Goal: Task Accomplishment & Management: Manage account settings

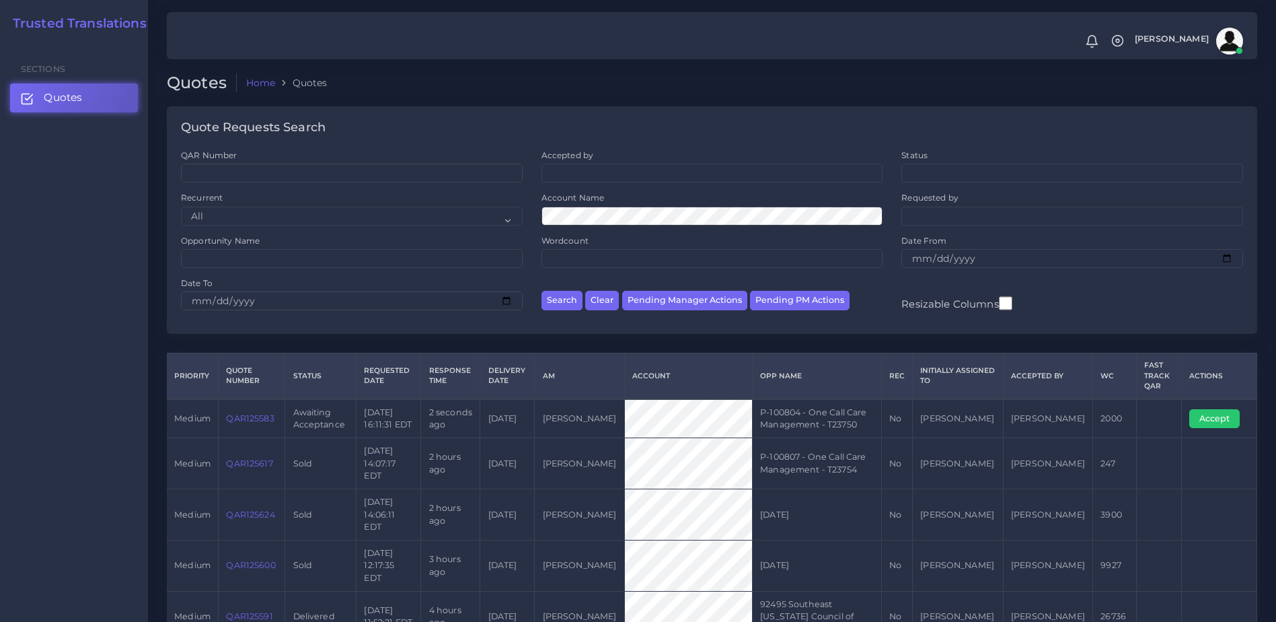
click at [255, 423] on td "QAR125583" at bounding box center [252, 418] width 67 height 39
drag, startPoint x: 253, startPoint y: 417, endPoint x: 251, endPoint y: 347, distance: 70.0
click at [253, 417] on link "QAR125583" at bounding box center [250, 418] width 48 height 10
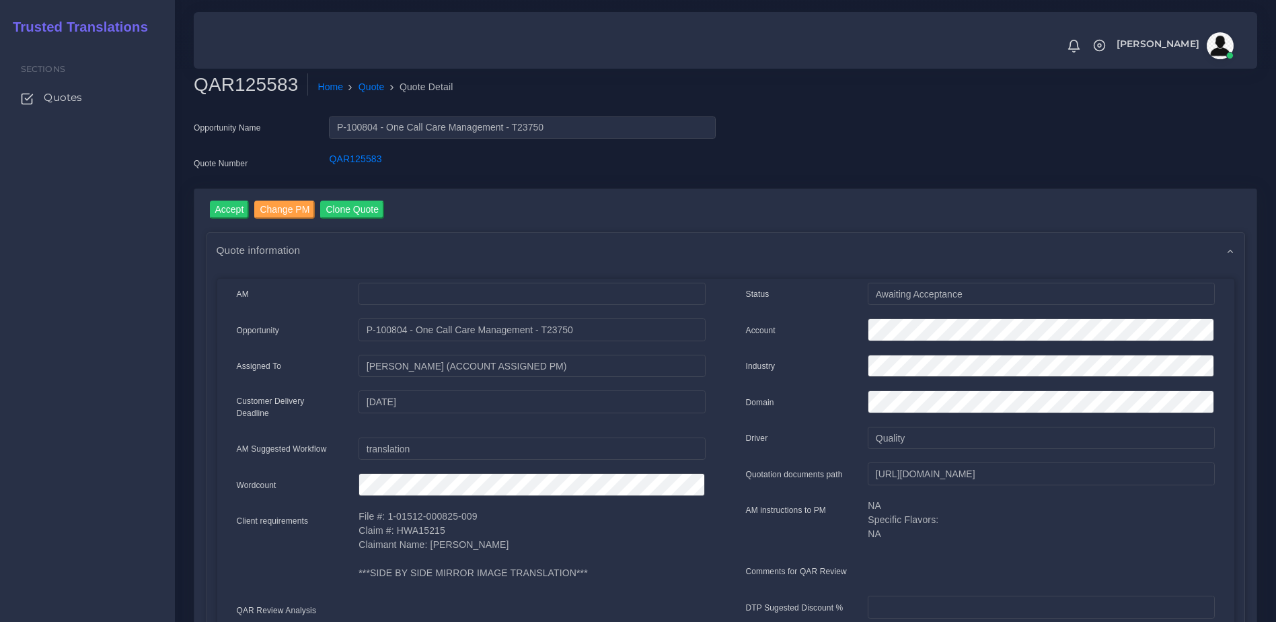
click at [229, 209] on input "Accept" at bounding box center [230, 209] width 40 height 18
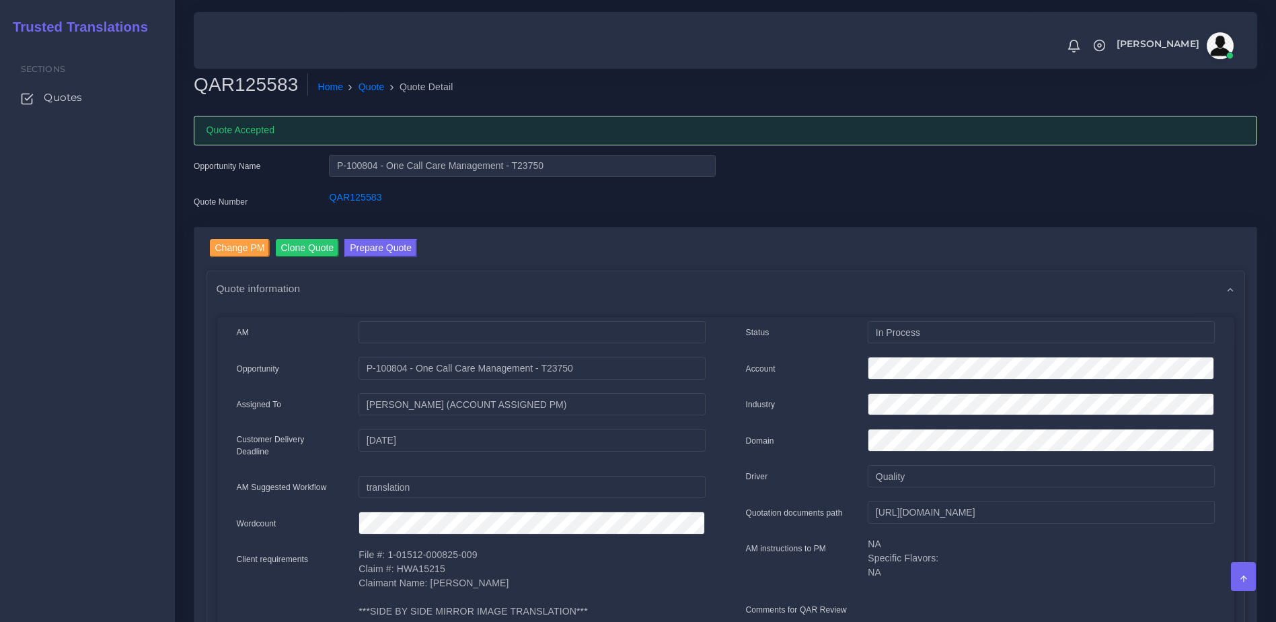
click at [165, 293] on div "Sections Quotes" at bounding box center [87, 332] width 175 height 580
click at [375, 253] on button "Prepare Quote" at bounding box center [380, 248] width 73 height 18
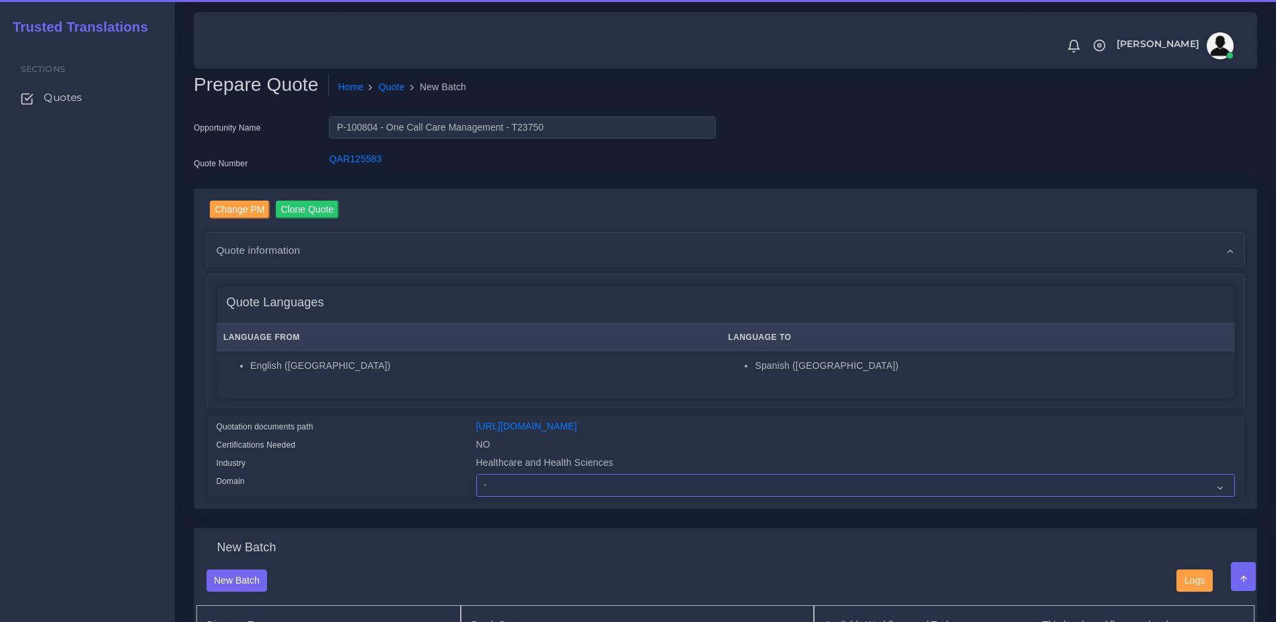
click at [494, 492] on select "- Advertising and Media Agriculture, Forestry and Fishing Architecture, Buildin…" at bounding box center [855, 485] width 759 height 23
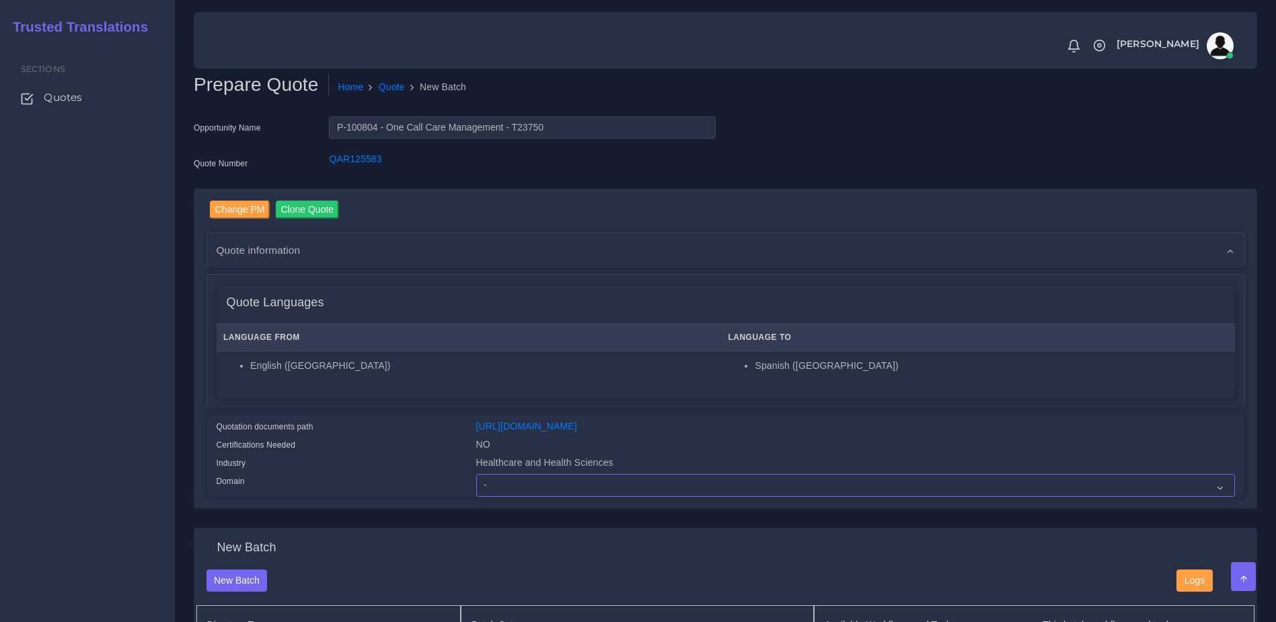
select select "Healthcare and Health Sciences"
click at [476, 484] on select "- Advertising and Media Agriculture, Forestry and Fishing Architecture, Buildin…" at bounding box center [855, 485] width 759 height 23
click at [412, 422] on div "Quotation documents path" at bounding box center [337, 428] width 260 height 18
drag, startPoint x: 1258, startPoint y: 321, endPoint x: 1247, endPoint y: 383, distance: 62.9
click at [1247, 383] on div "Change PM Clone Quote Quote information AM Opportunity" at bounding box center [726, 358] width 1084 height 340
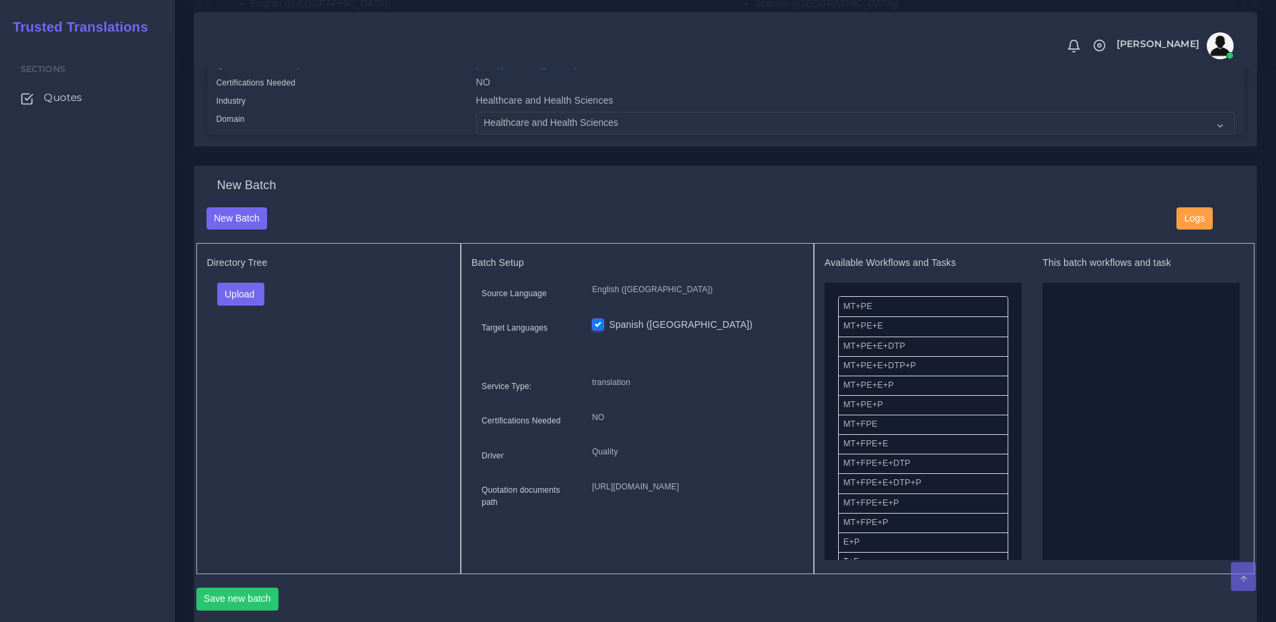
scroll to position [366, 0]
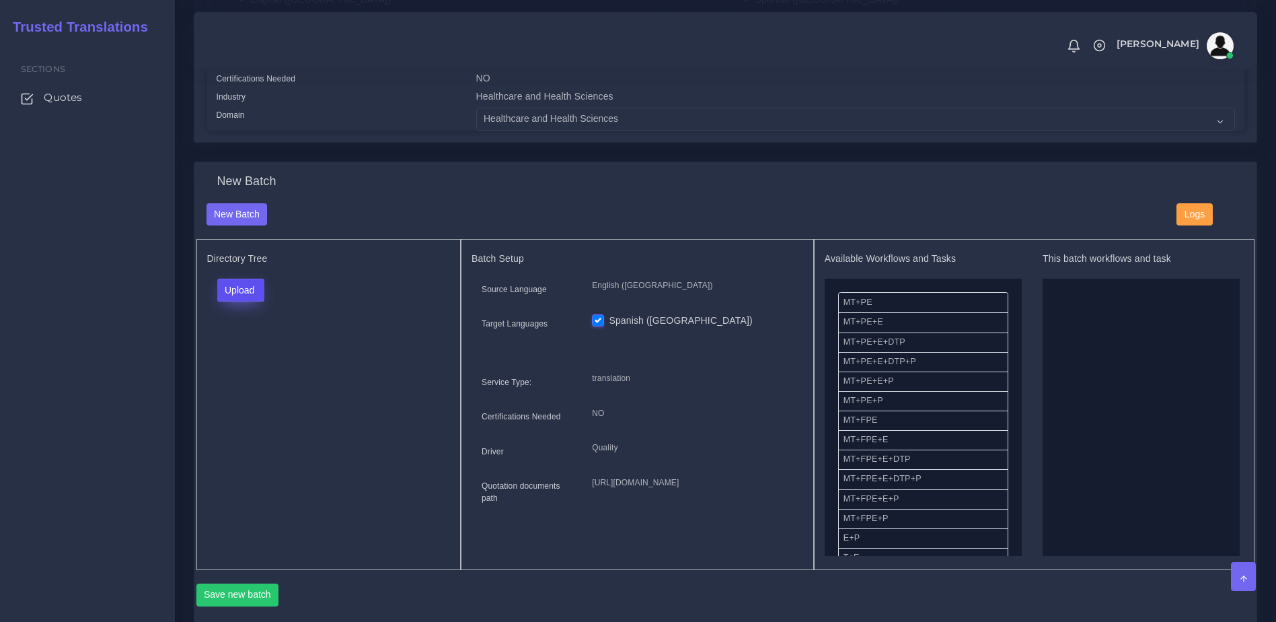
click at [243, 293] on button "Upload" at bounding box center [241, 290] width 48 height 23
click at [236, 348] on label "Files" at bounding box center [264, 341] width 93 height 17
drag, startPoint x: 1011, startPoint y: 326, endPoint x: 1019, endPoint y: 348, distance: 24.3
click at [1019, 348] on div "Available Workflows and Tasks MT+PE MT+PE+E MT+PE+E+DTP MT+PE+E+DTP+P MT+PE+E+P…" at bounding box center [923, 404] width 197 height 303
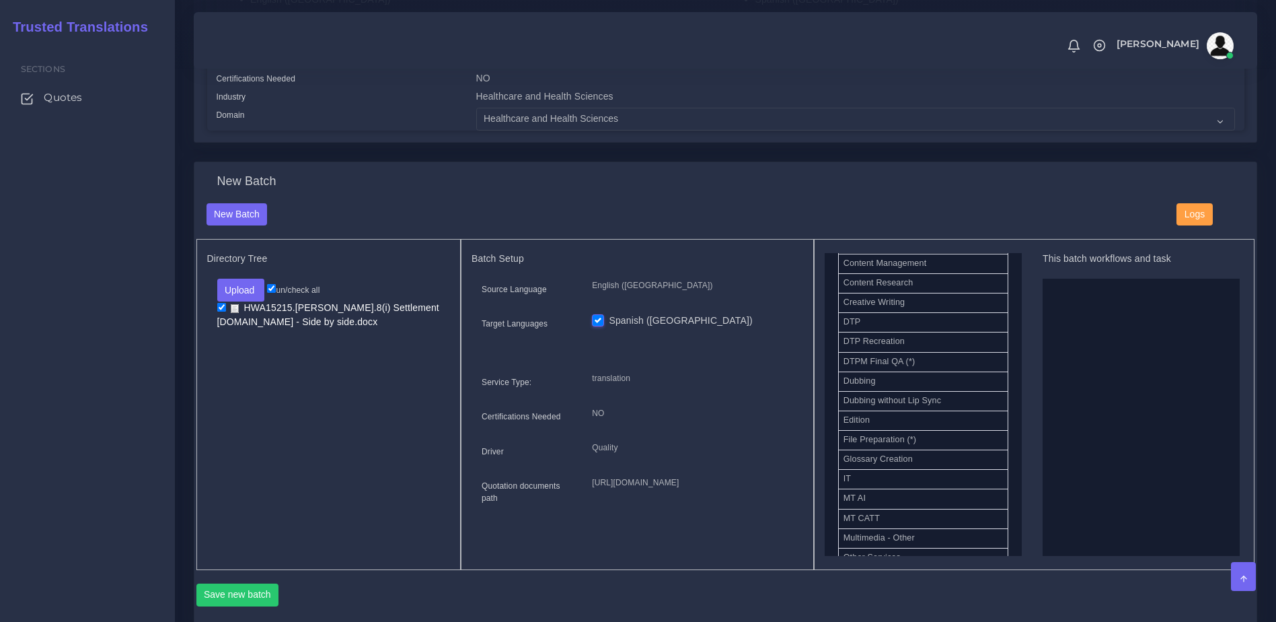
scroll to position [441, 0]
drag, startPoint x: 897, startPoint y: 364, endPoint x: 1092, endPoint y: 365, distance: 195.1
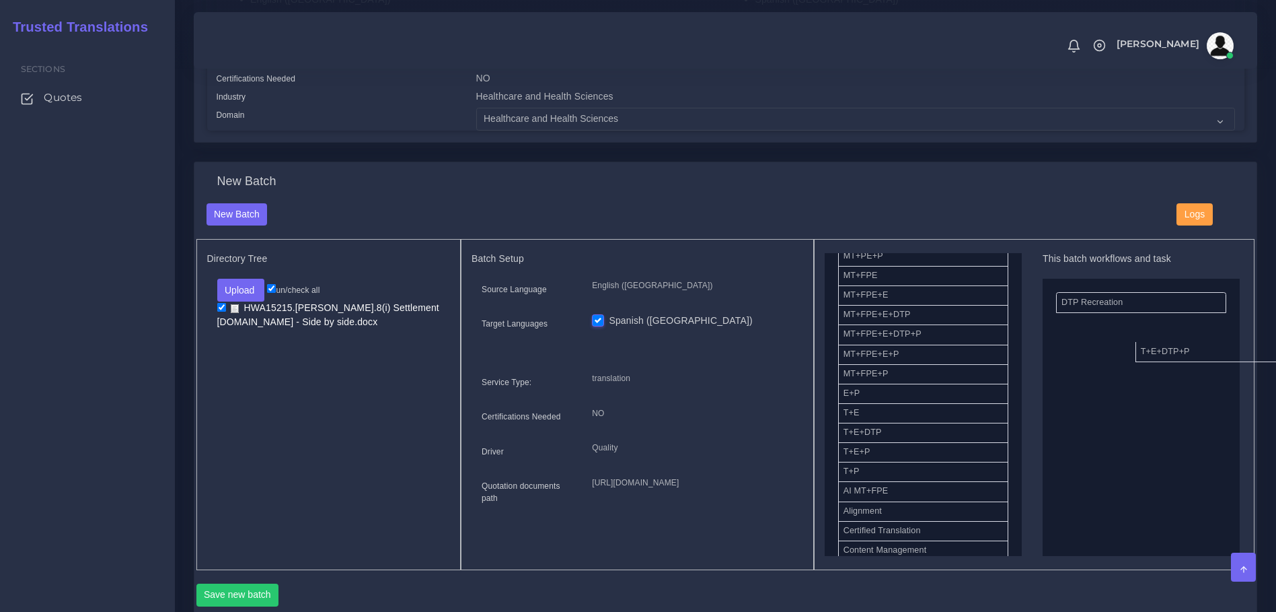
drag, startPoint x: 875, startPoint y: 459, endPoint x: 1173, endPoint y: 359, distance: 313.8
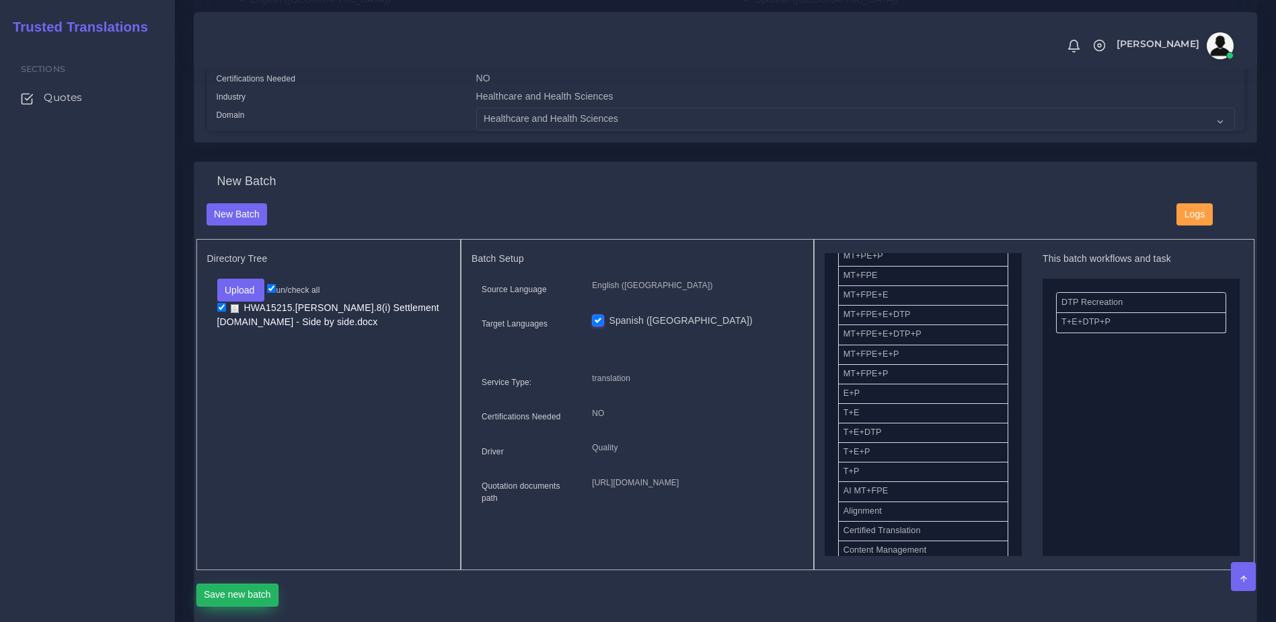
click at [250, 606] on button "Save new batch" at bounding box center [237, 594] width 83 height 23
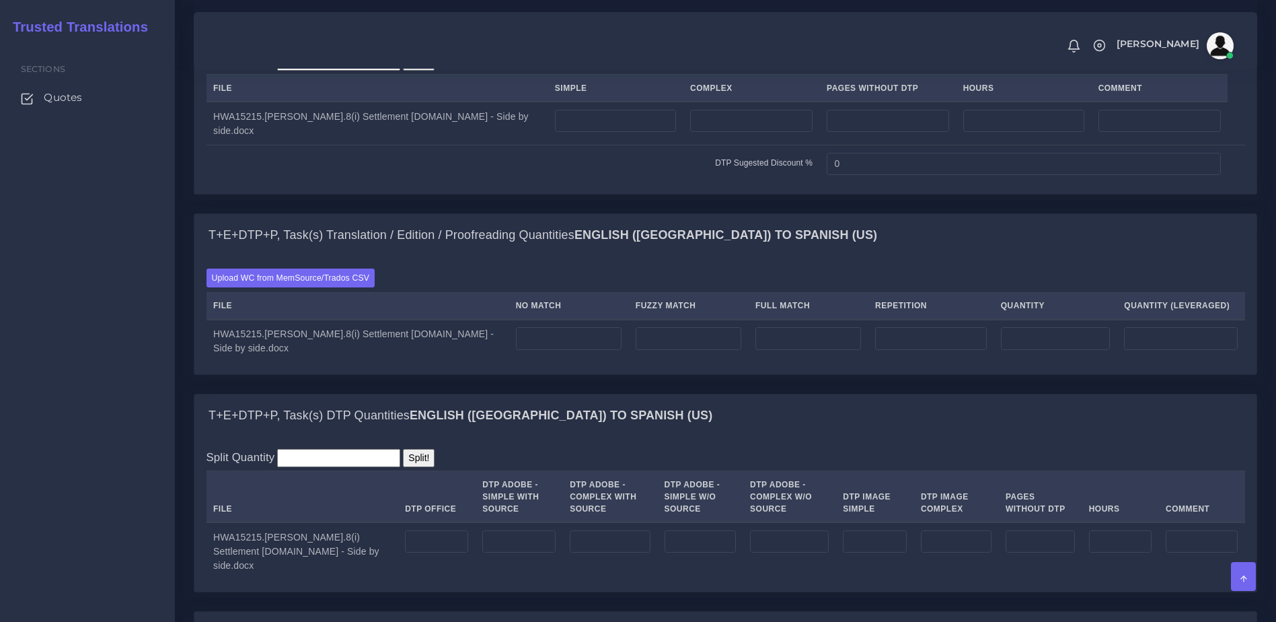
scroll to position [958, 0]
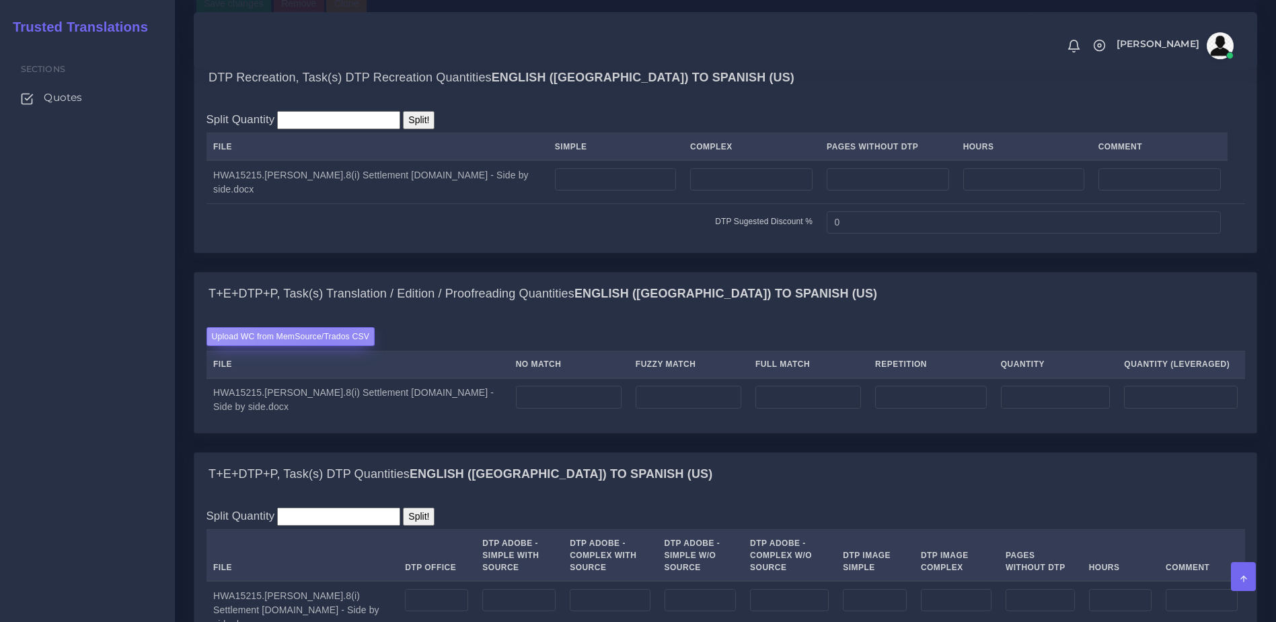
click at [328, 345] on label "Upload WC from MemSource/Trados CSV" at bounding box center [291, 336] width 169 height 18
click at [0, 0] on input "Upload WC from MemSource/Trados CSV" at bounding box center [0, 0] width 0 height 0
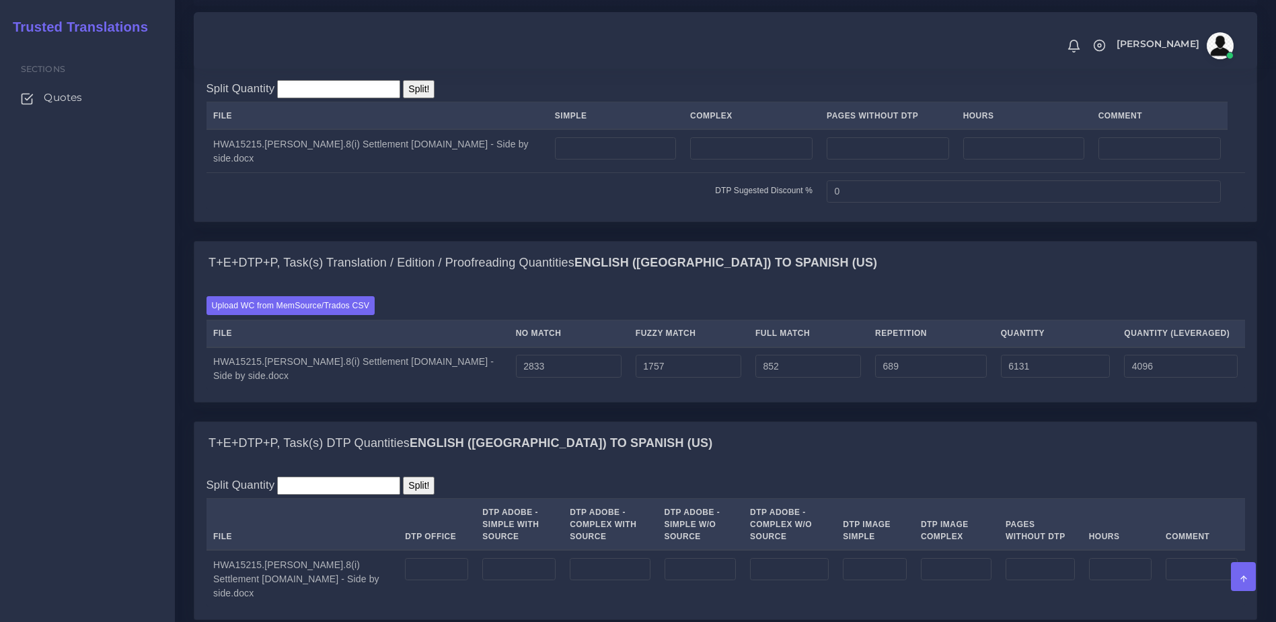
scroll to position [1045, 0]
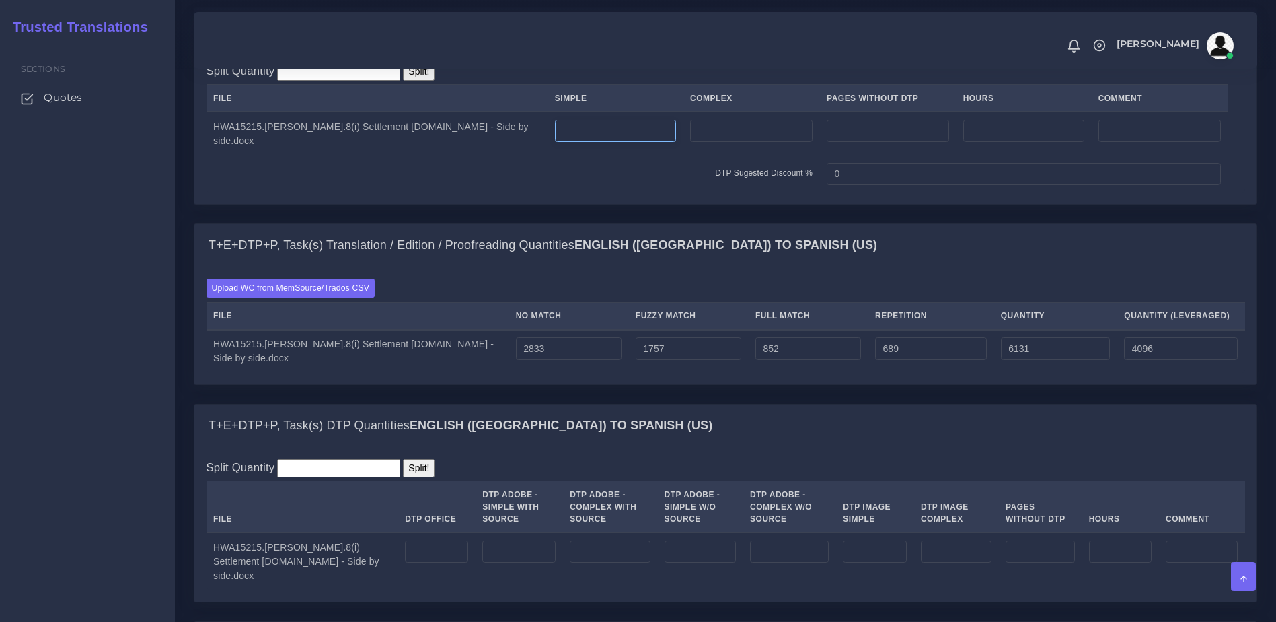
click at [642, 143] on input "number" at bounding box center [615, 131] width 121 height 23
type input "18"
click at [658, 252] on b "English (US) TO Spanish (US)" at bounding box center [726, 244] width 303 height 13
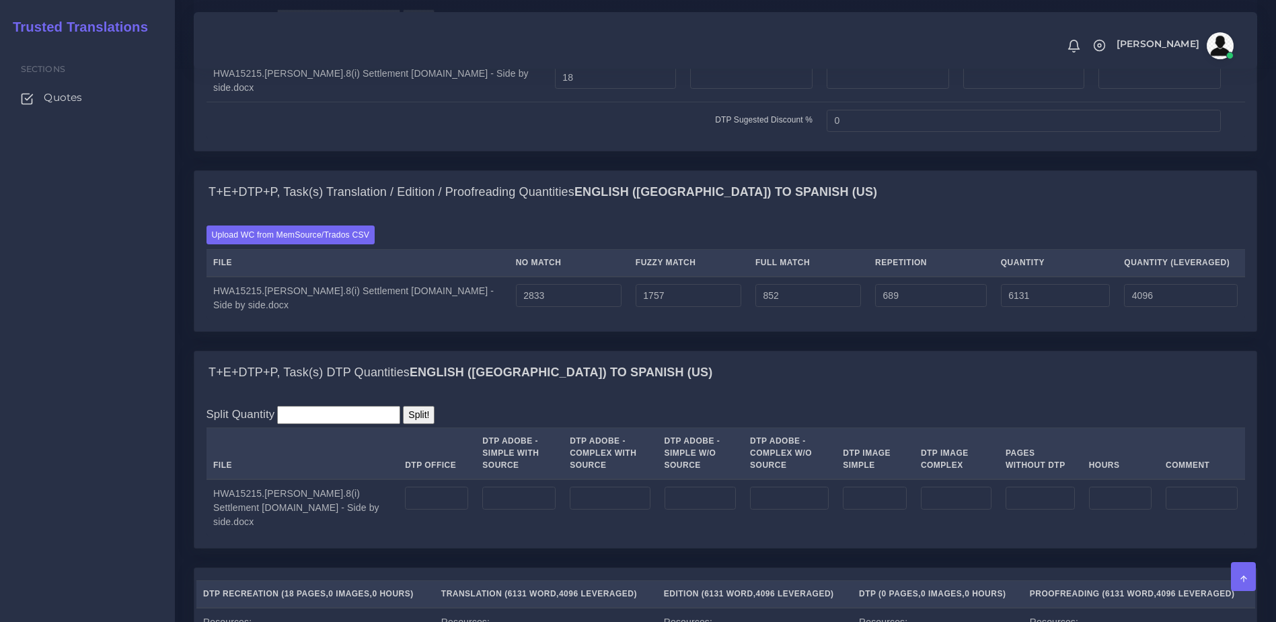
scroll to position [1323, 0]
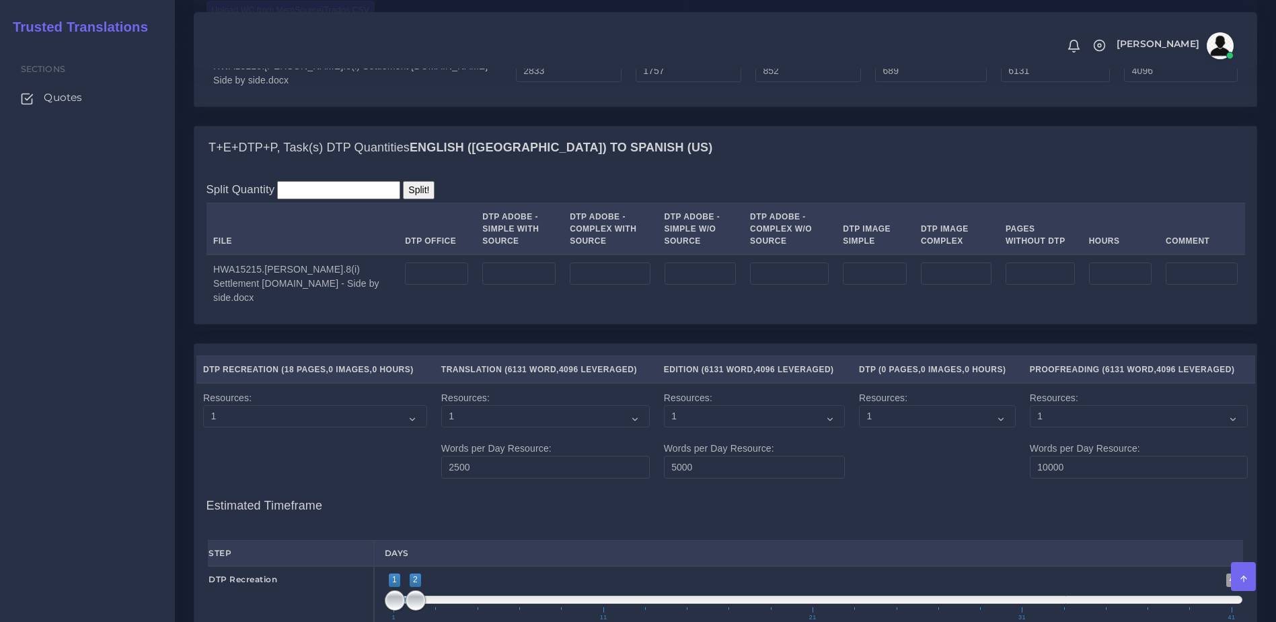
click at [455, 311] on td at bounding box center [436, 282] width 77 height 57
click at [453, 285] on input "number" at bounding box center [436, 273] width 63 height 23
type input "18"
drag, startPoint x: 489, startPoint y: 377, endPoint x: 604, endPoint y: 368, distance: 115.4
click at [490, 324] on div "T+E+DTP+P, Task(s) DTP Quantities English (US) TO Spanish (US) Split Quantity S…" at bounding box center [726, 225] width 1064 height 198
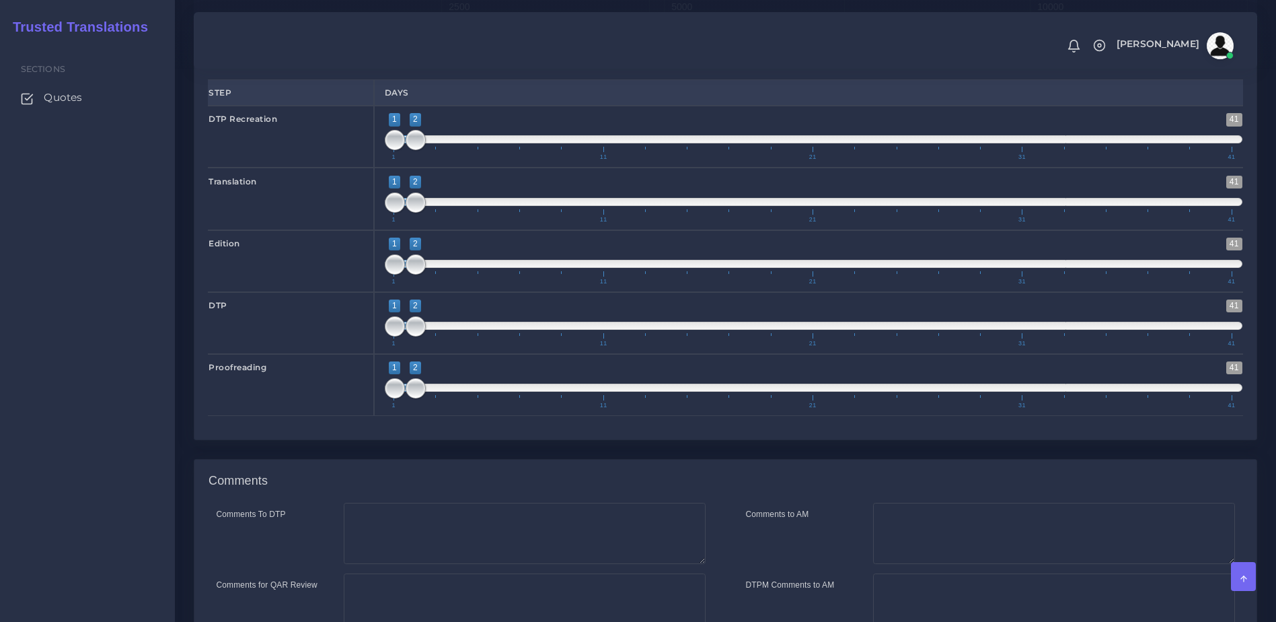
scroll to position [1972, 0]
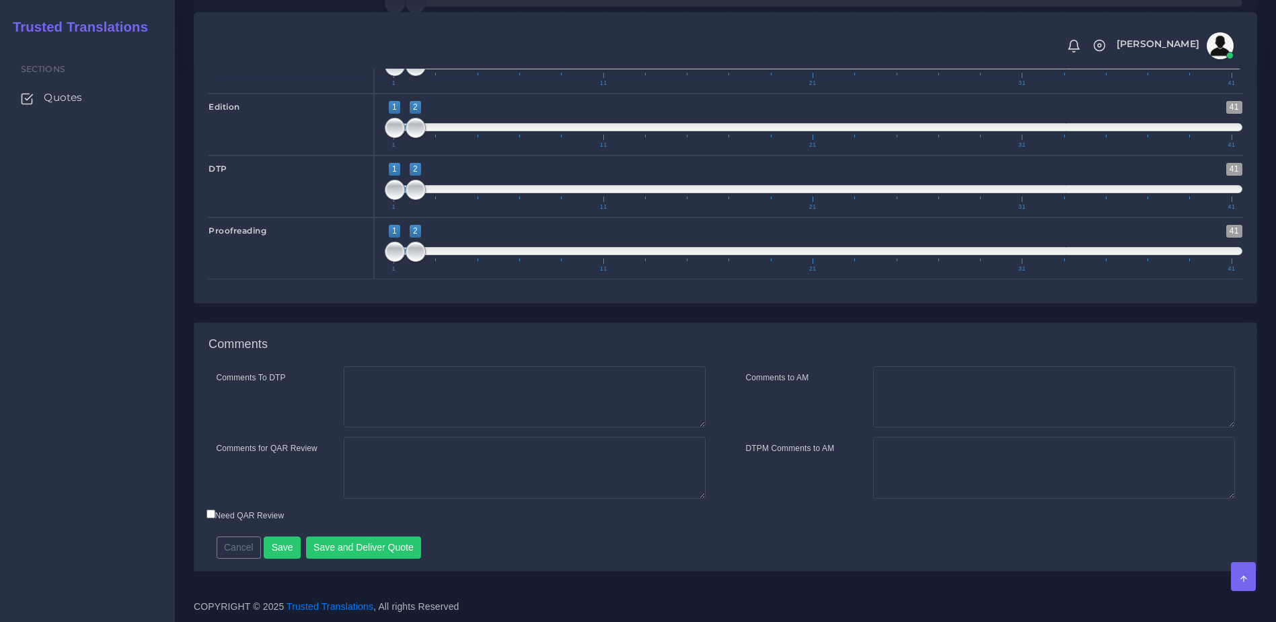
click at [342, 564] on div "Comments To DTP Comments for QAR Review Cancel" at bounding box center [725, 468] width 1062 height 205
click at [346, 548] on button "Save and Deliver Quote" at bounding box center [364, 547] width 116 height 23
click at [283, 333] on div "Comments" at bounding box center [725, 344] width 1062 height 43
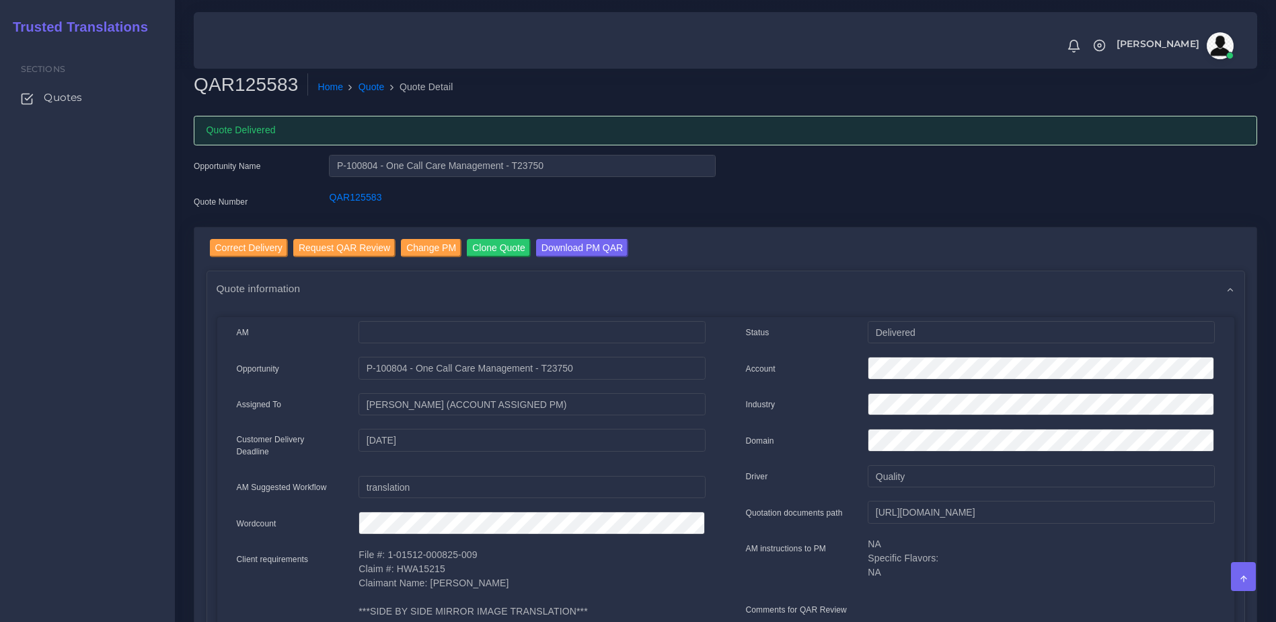
drag, startPoint x: 49, startPoint y: 93, endPoint x: 100, endPoint y: 50, distance: 66.3
click at [50, 93] on span "Quotes" at bounding box center [63, 97] width 38 height 15
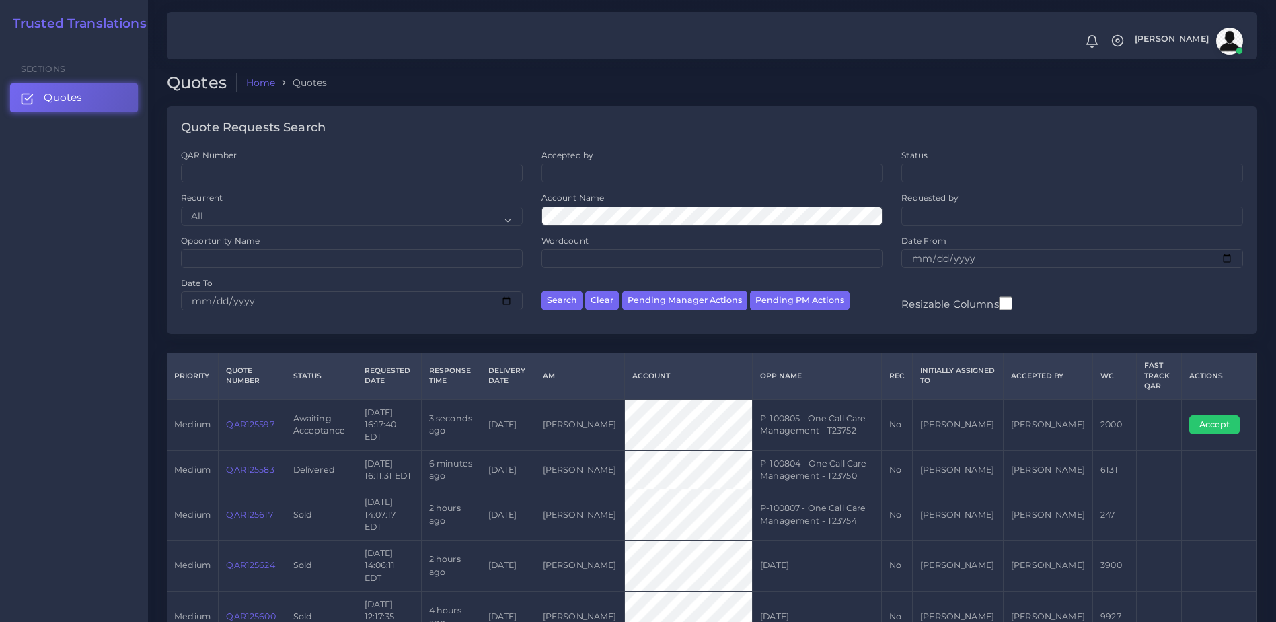
click at [268, 420] on link "QAR125597" at bounding box center [250, 424] width 48 height 10
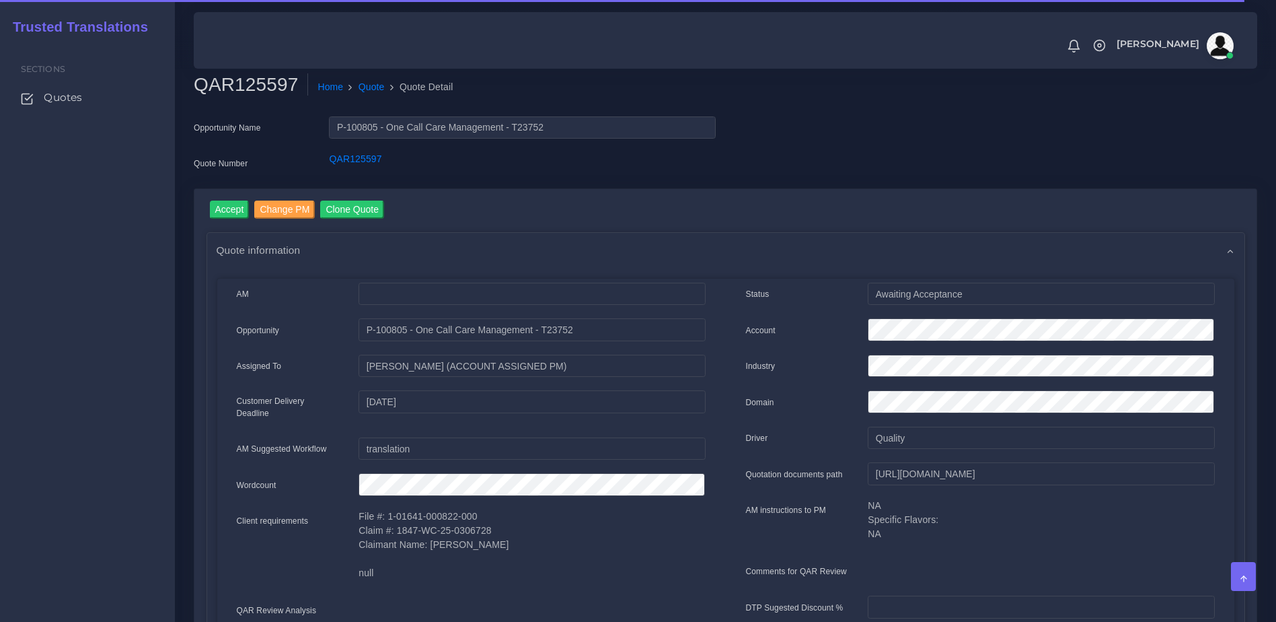
drag, startPoint x: 1268, startPoint y: 225, endPoint x: 1273, endPoint y: 242, distance: 16.8
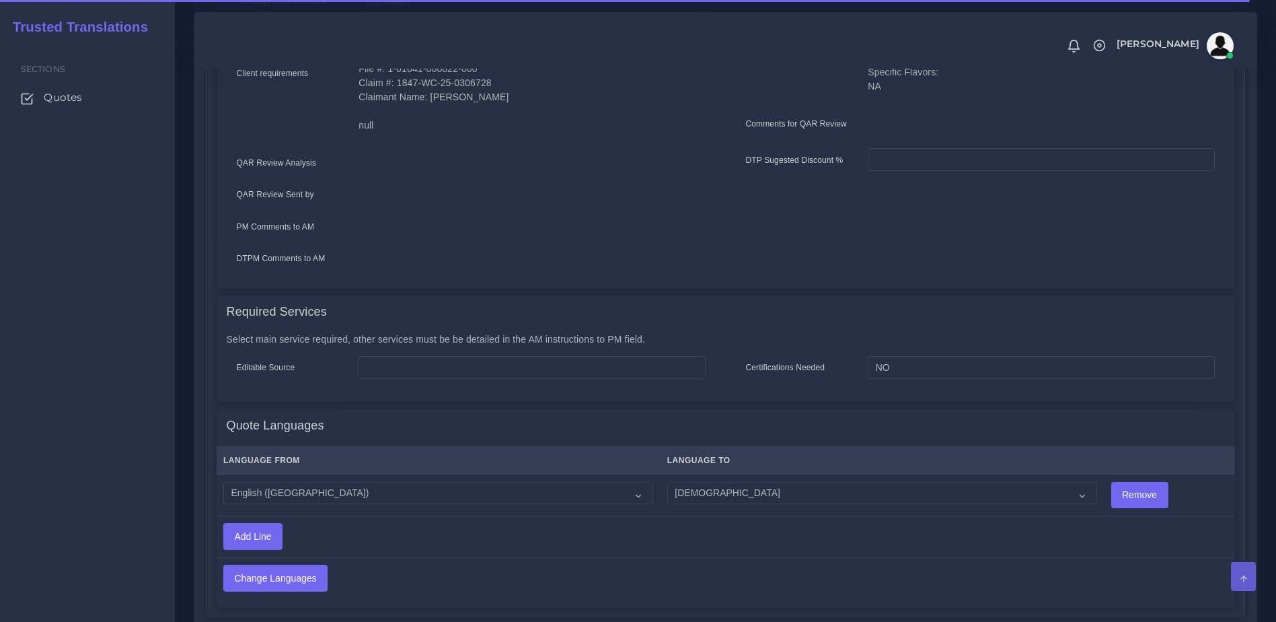
scroll to position [453, 0]
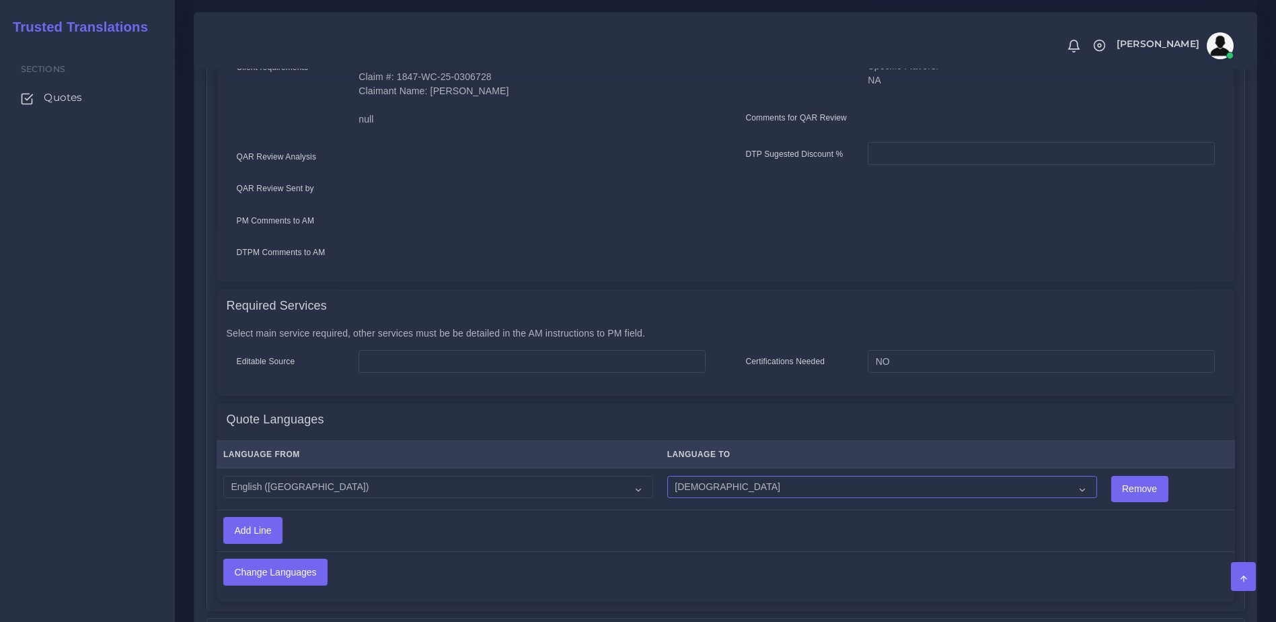
click at [749, 482] on select "Acoli Afar Afrikaans Akan Akateko Albanian American Sign Language (ASL) Amharic…" at bounding box center [882, 487] width 430 height 23
drag, startPoint x: 1206, startPoint y: 376, endPoint x: 1286, endPoint y: 345, distance: 85.2
click at [1207, 375] on div "Select main service required, other services must be be detailed in the AM inst…" at bounding box center [725, 358] width 1017 height 73
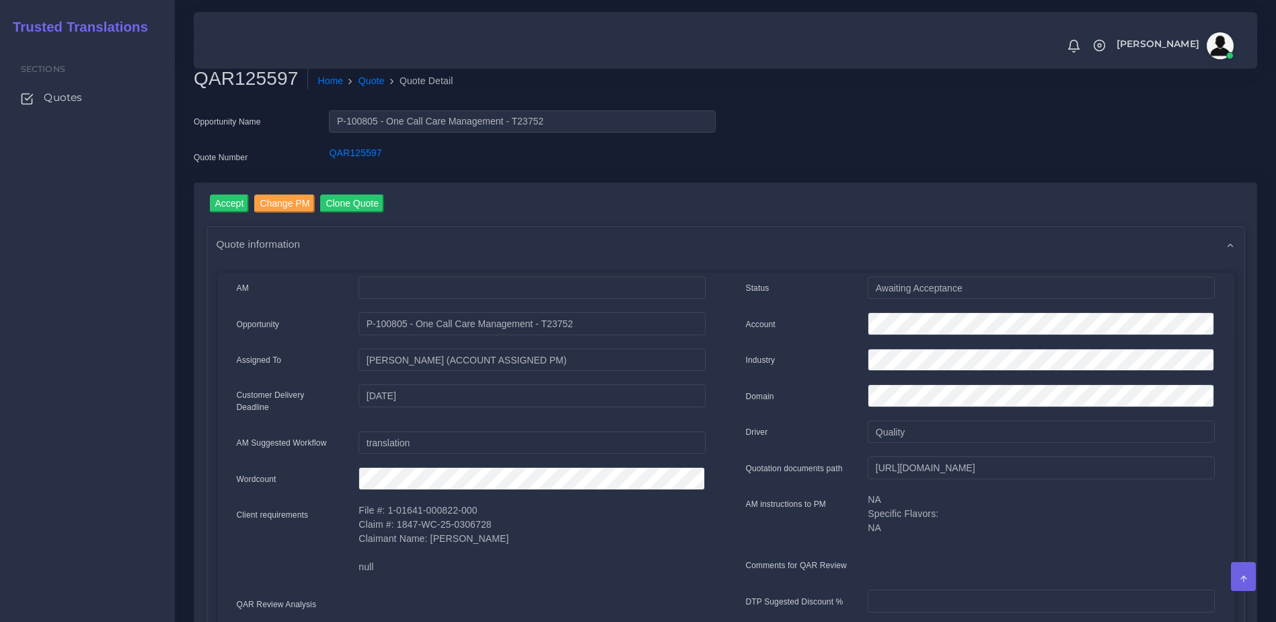
scroll to position [0, 0]
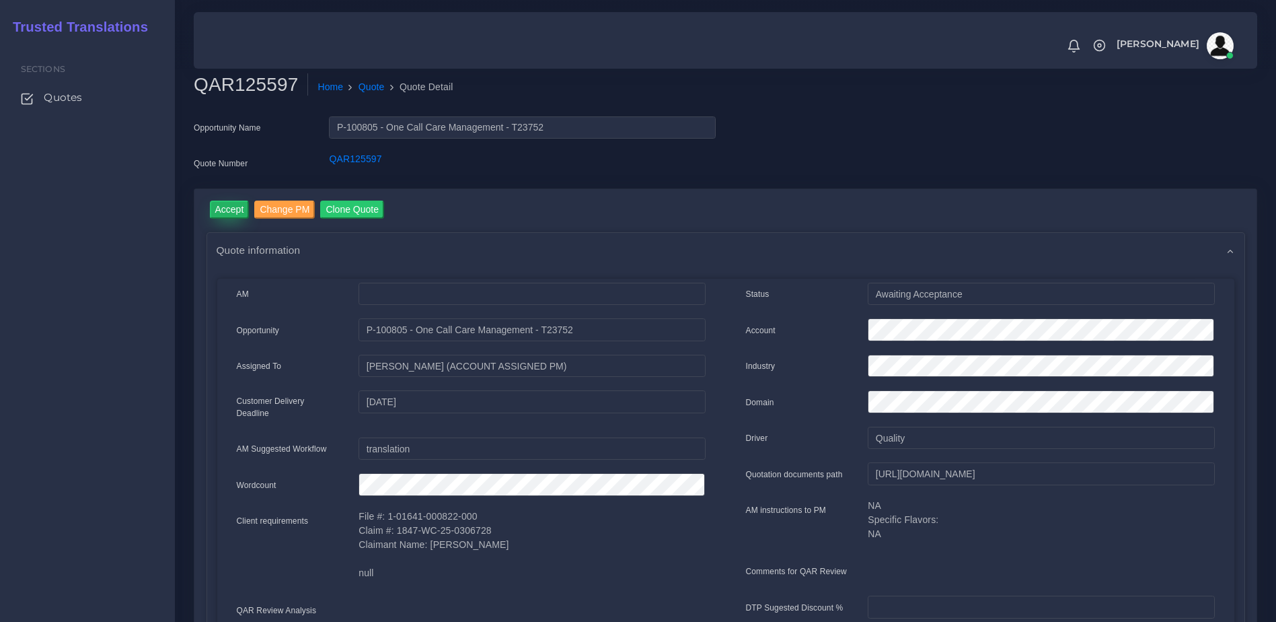
click at [222, 205] on input "Accept" at bounding box center [230, 209] width 40 height 18
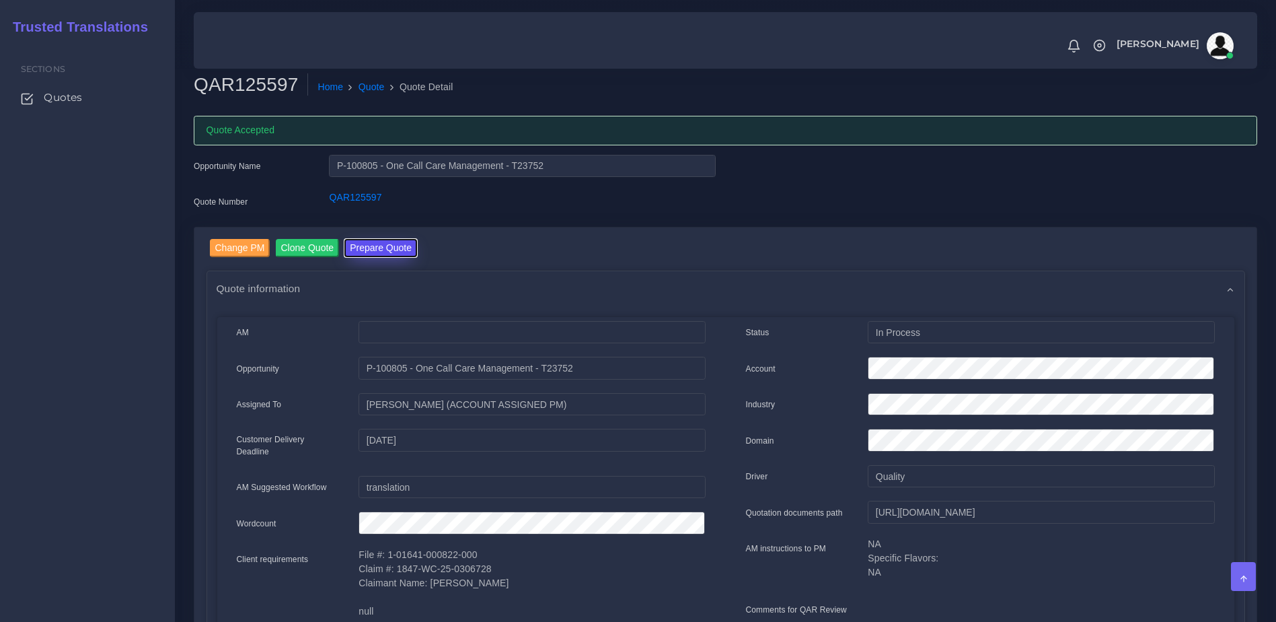
click at [369, 245] on button "Prepare Quote" at bounding box center [380, 248] width 73 height 18
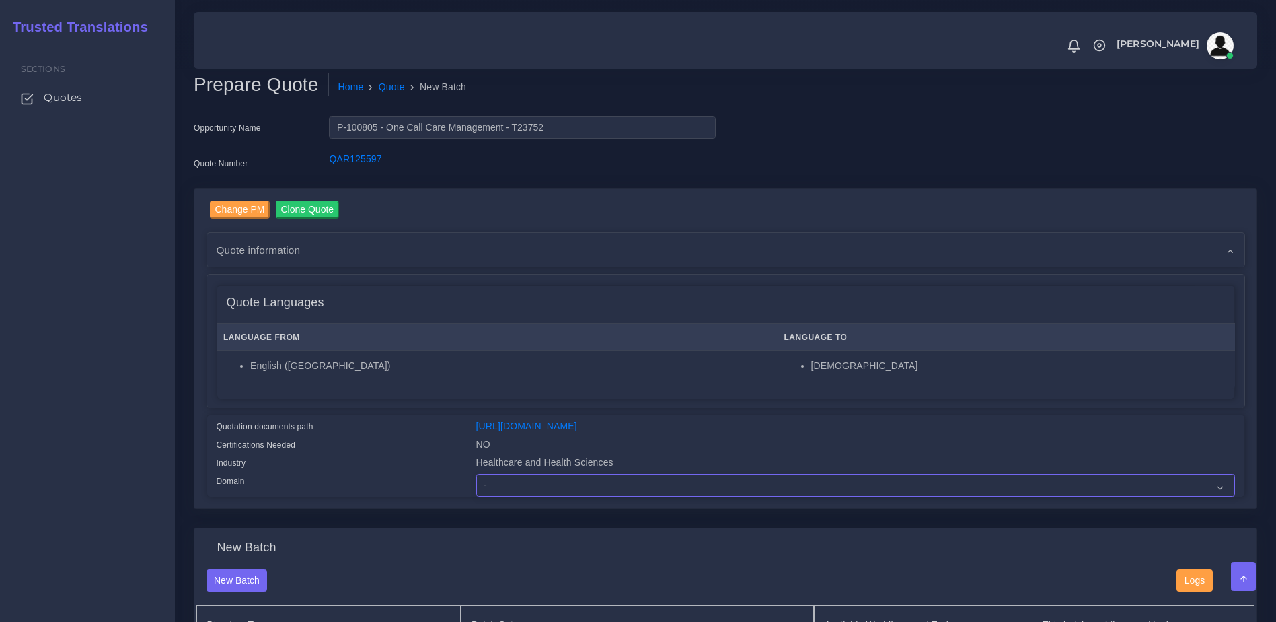
click at [599, 496] on select "- Advertising and Media Agriculture, Forestry and Fishing Architecture, Buildin…" at bounding box center [855, 485] width 759 height 23
select select "Healthcare and Health Sciences"
click at [476, 484] on select "- Advertising and Media Agriculture, Forestry and Fishing Architecture, Buildin…" at bounding box center [855, 485] width 759 height 23
click at [425, 451] on div "Certifications Needed" at bounding box center [337, 446] width 260 height 18
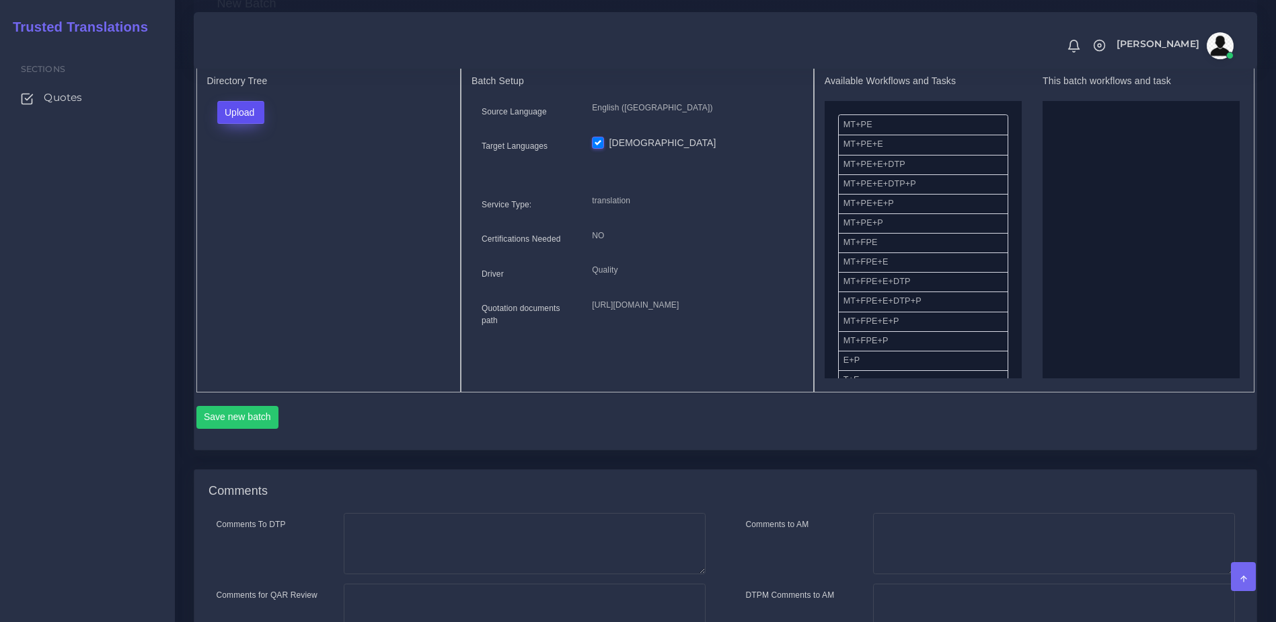
click at [254, 124] on button "Upload" at bounding box center [241, 112] width 48 height 23
click at [254, 172] on label "Files" at bounding box center [264, 163] width 93 height 17
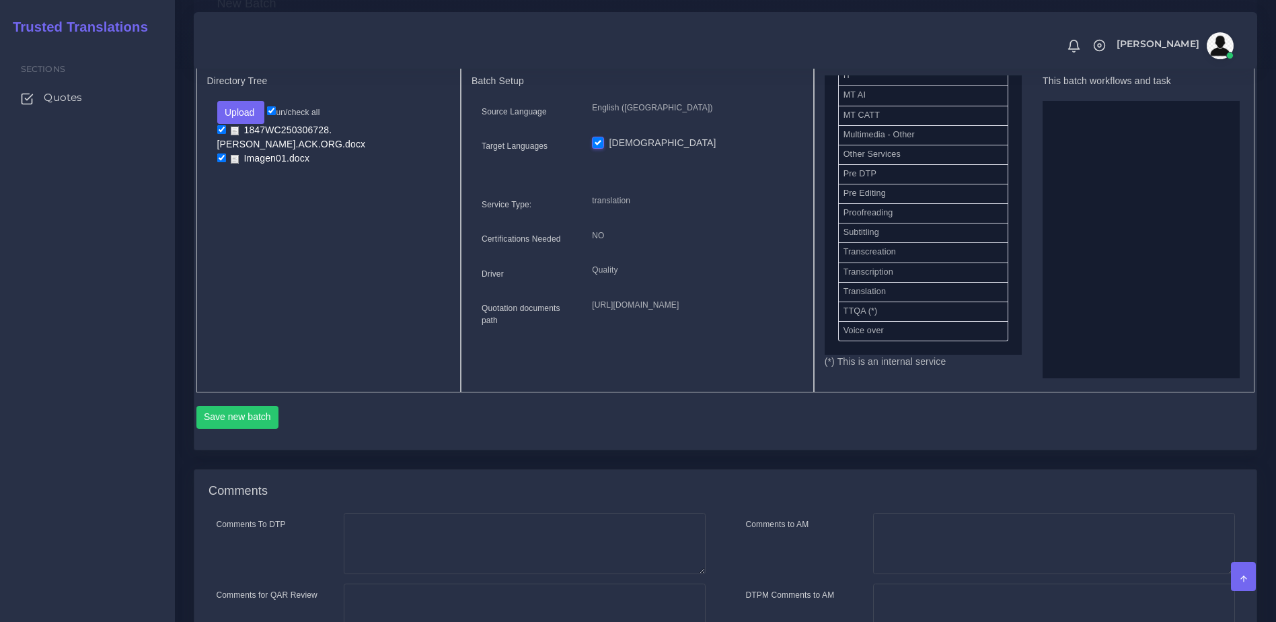
scroll to position [657, 0]
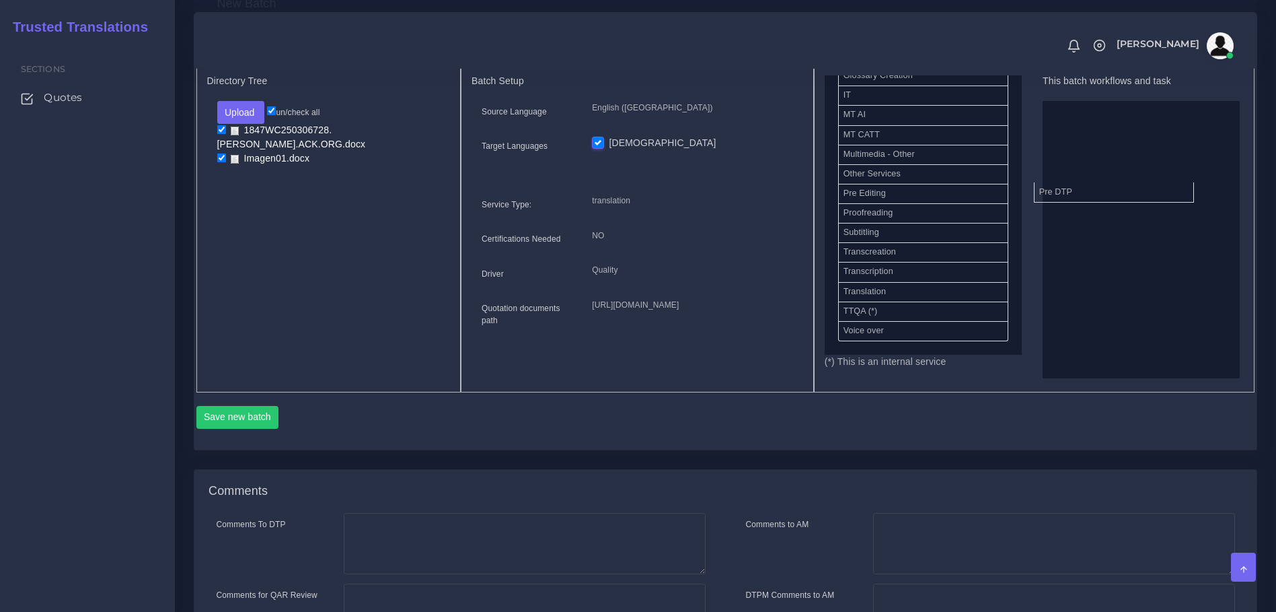
drag, startPoint x: 856, startPoint y: 181, endPoint x: 1137, endPoint y: 214, distance: 282.5
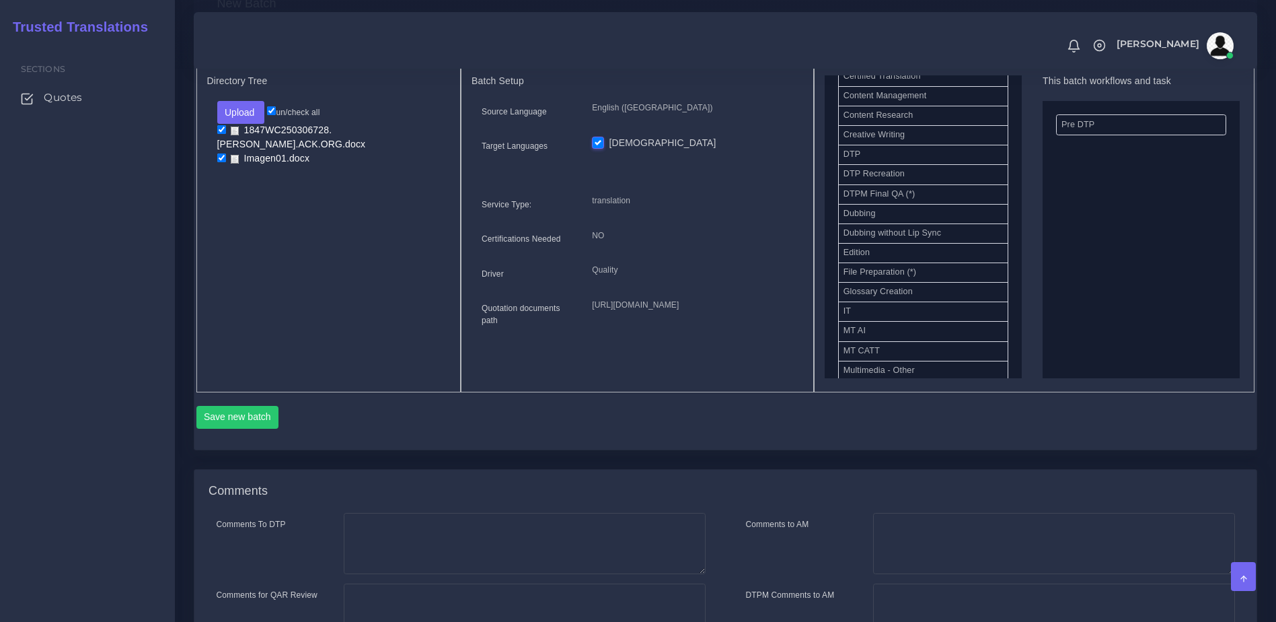
scroll to position [391, 0]
drag, startPoint x: 923, startPoint y: 235, endPoint x: 1132, endPoint y: 240, distance: 209.3
drag, startPoint x: 876, startPoint y: 318, endPoint x: 1083, endPoint y: 271, distance: 212.5
click at [235, 427] on button "Save new batch" at bounding box center [237, 417] width 83 height 23
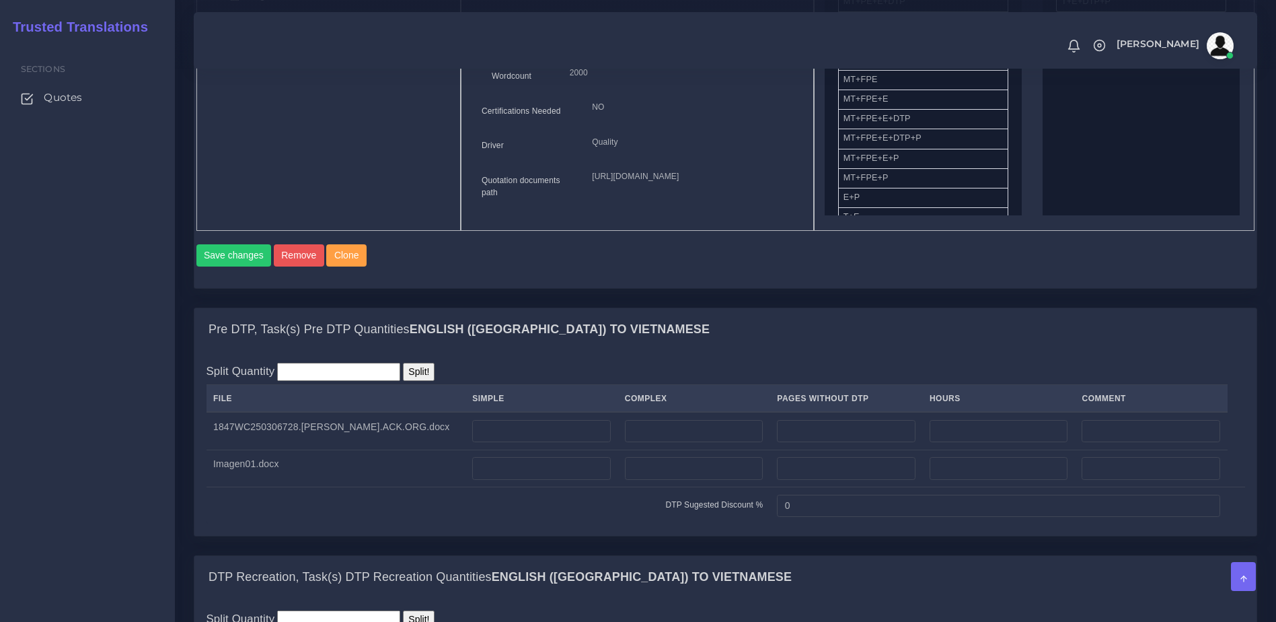
scroll to position [1250, 0]
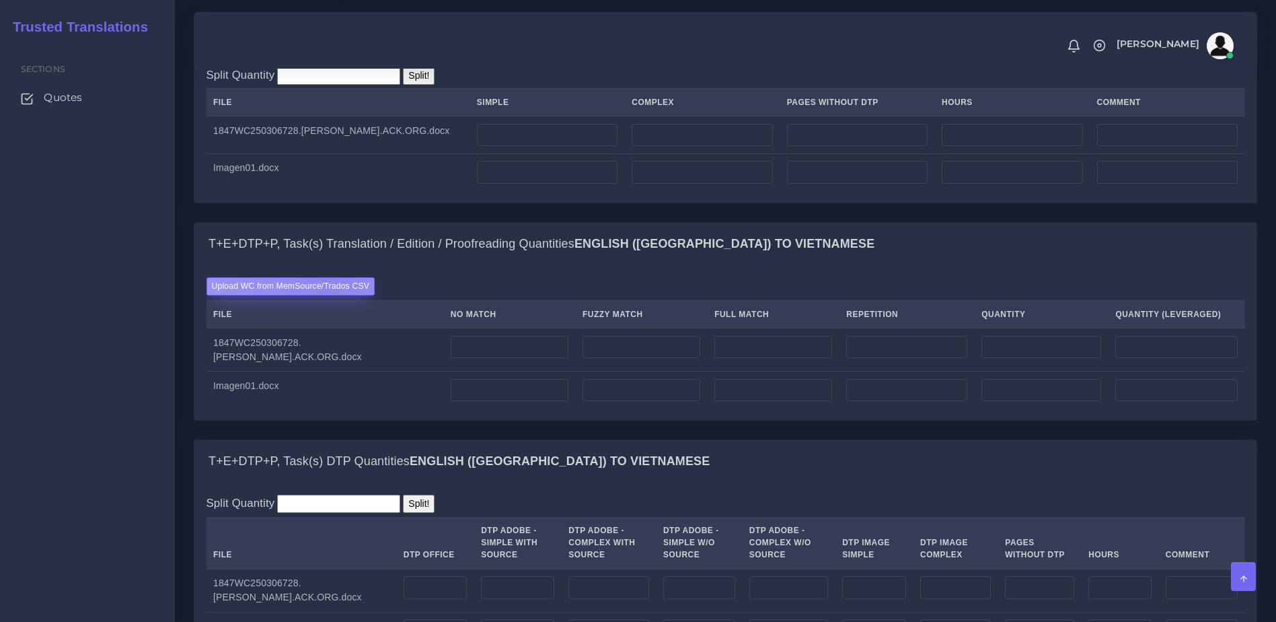
click at [327, 295] on label "Upload WC from MemSource/Trados CSV" at bounding box center [291, 286] width 169 height 18
click at [0, 0] on input "Upload WC from MemSource/Trados CSV" at bounding box center [0, 0] width 0 height 0
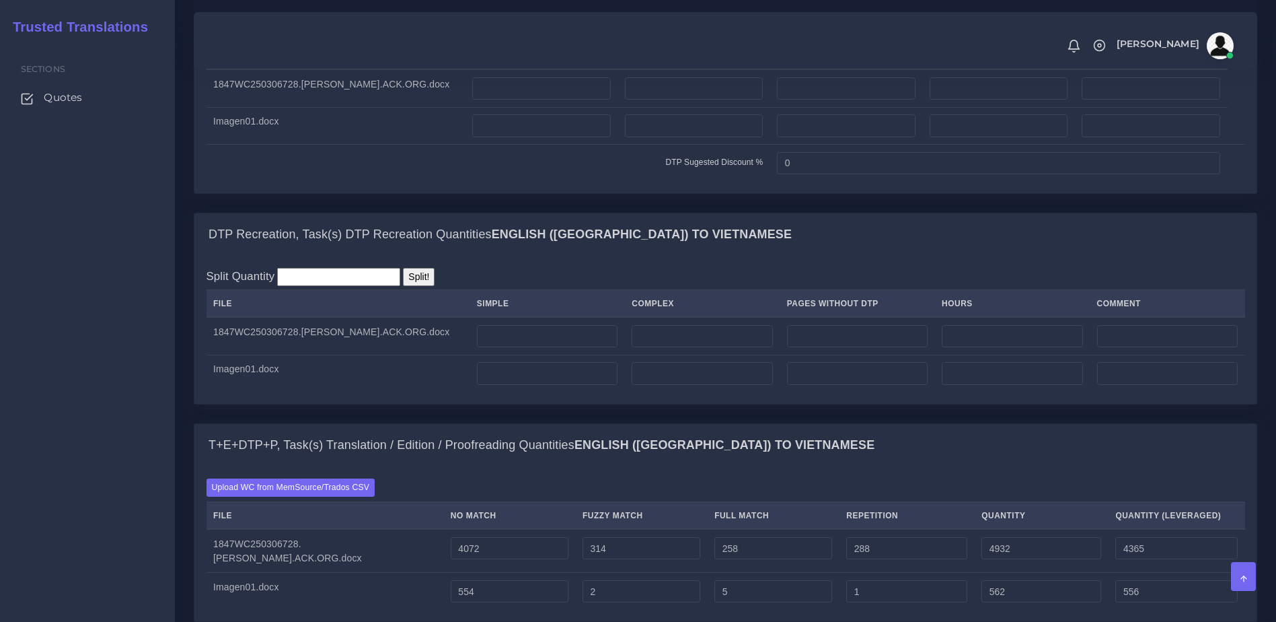
scroll to position [1091, 0]
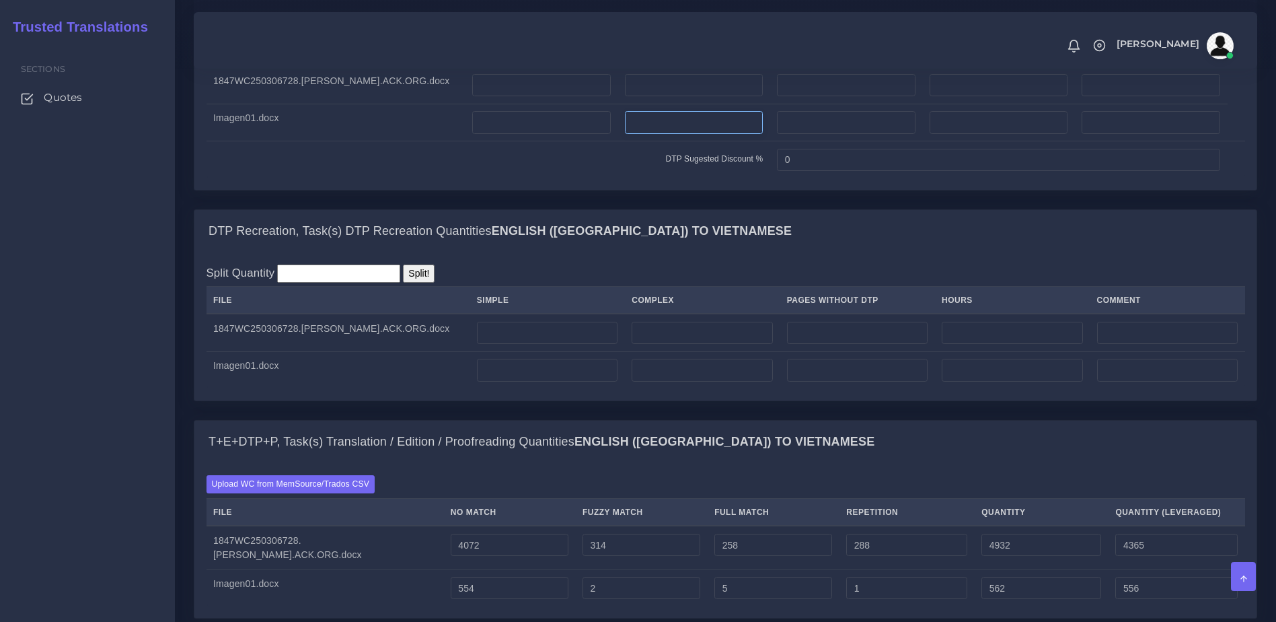
click at [652, 134] on input "number" at bounding box center [694, 122] width 139 height 23
click at [660, 381] on input "number" at bounding box center [702, 370] width 141 height 23
click at [681, 97] on input "number" at bounding box center [694, 85] width 139 height 23
click at [648, 344] on input "number" at bounding box center [702, 333] width 141 height 23
type input "3"
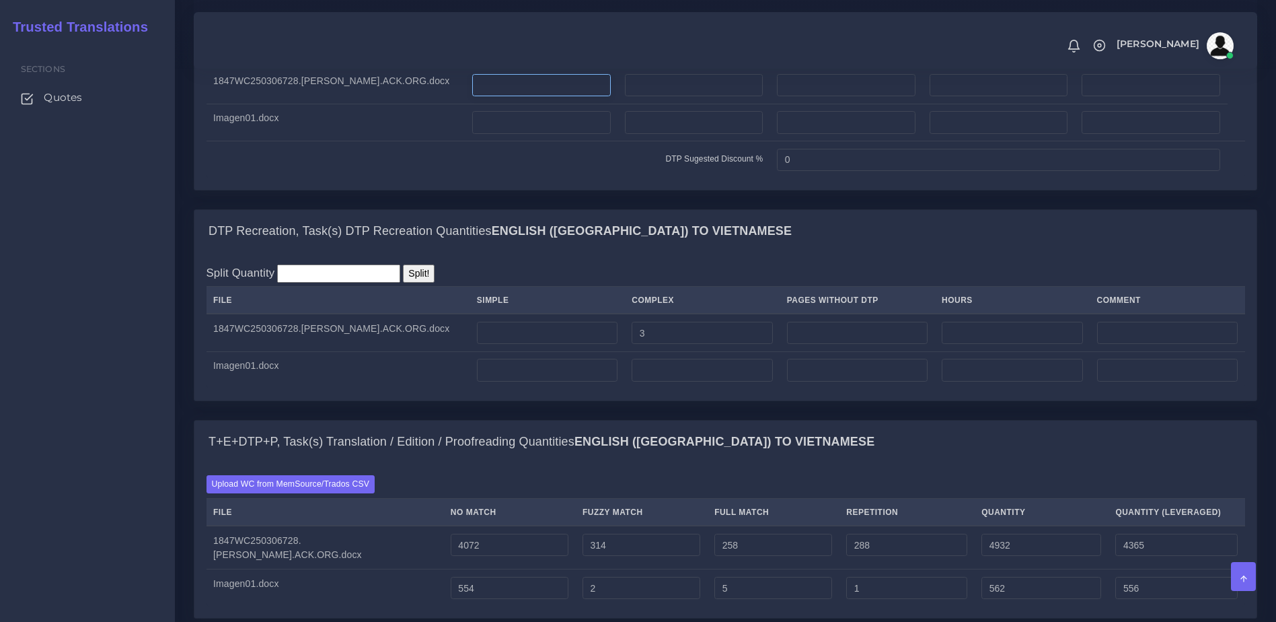
click at [556, 97] on input "number" at bounding box center [541, 85] width 139 height 23
type input "19"
click at [598, 178] on td "DTP Sugested Discount %" at bounding box center [489, 159] width 564 height 37
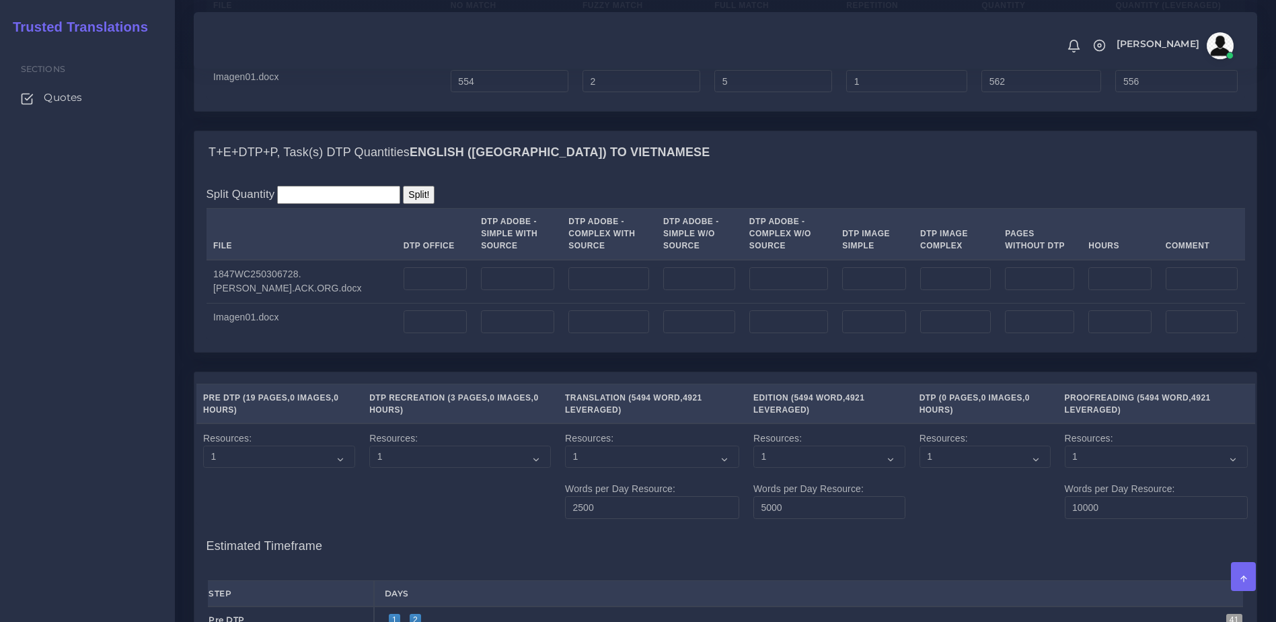
scroll to position [1668, 0]
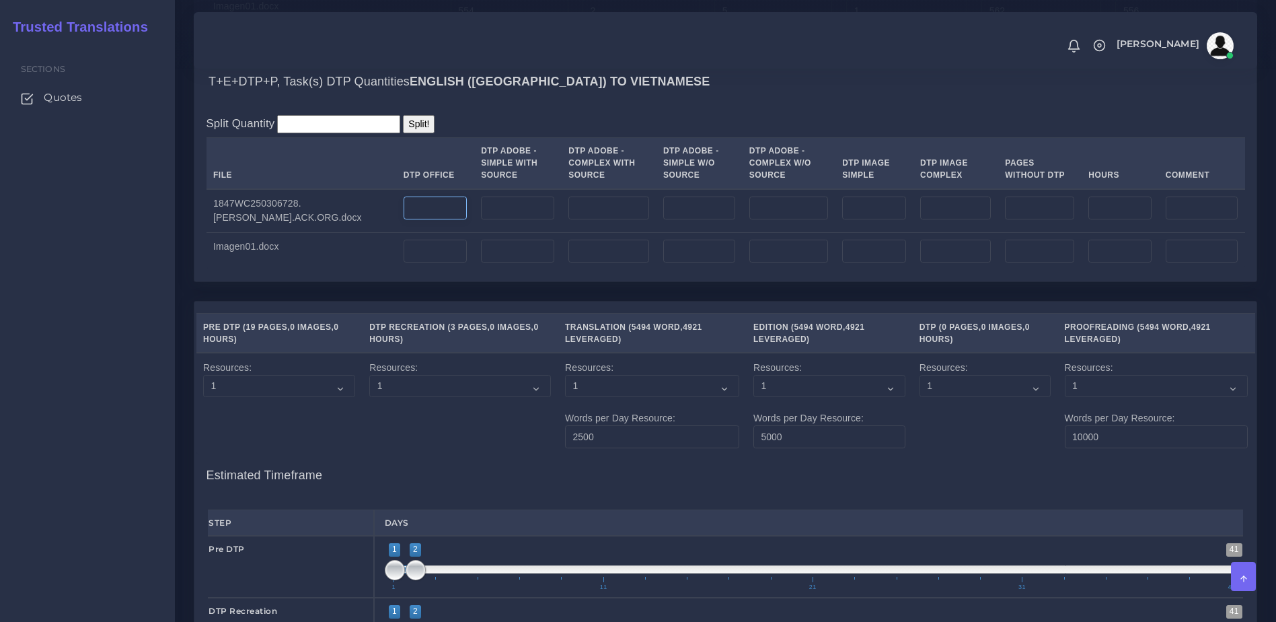
click at [404, 219] on input "number" at bounding box center [435, 207] width 63 height 23
click at [406, 219] on input "number" at bounding box center [435, 207] width 63 height 23
type input "22"
drag, startPoint x: 1060, startPoint y: 293, endPoint x: 1079, endPoint y: 279, distance: 23.5
click at [1060, 262] on input "number" at bounding box center [1039, 251] width 69 height 23
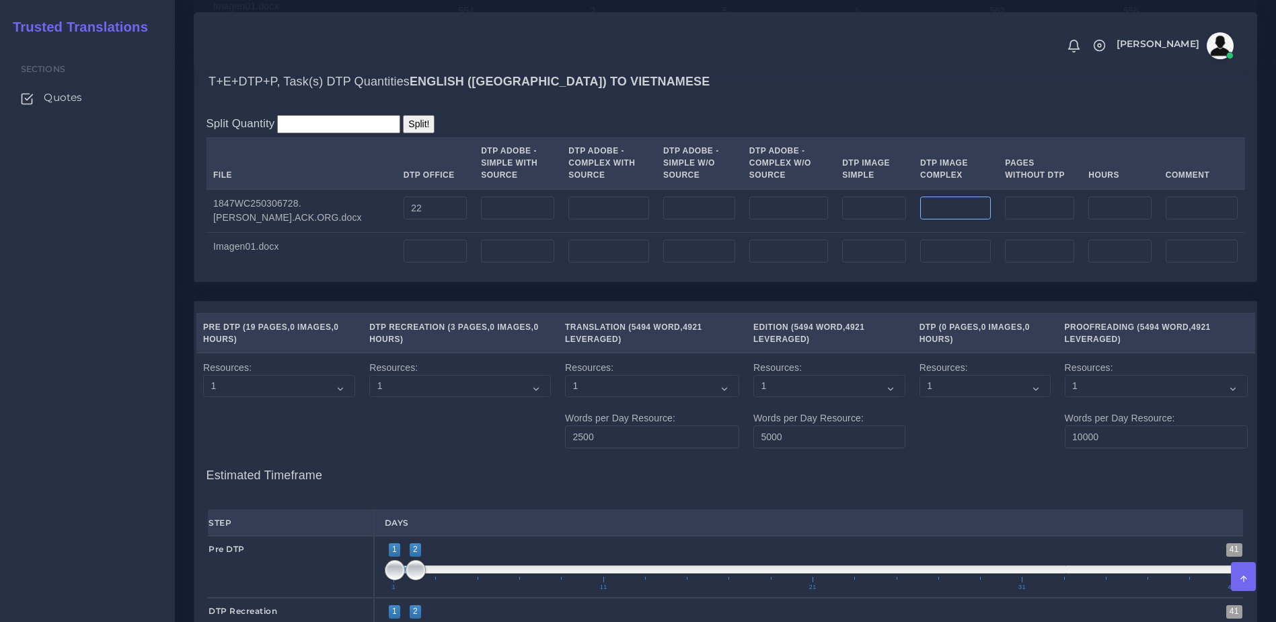
click at [942, 219] on input "number" at bounding box center [955, 207] width 71 height 23
type input "1"
click at [921, 180] on div "Split Quantity Split! File DTP Office DTP Adobe - Simple With Source DTP Adobe …" at bounding box center [726, 192] width 1039 height 154
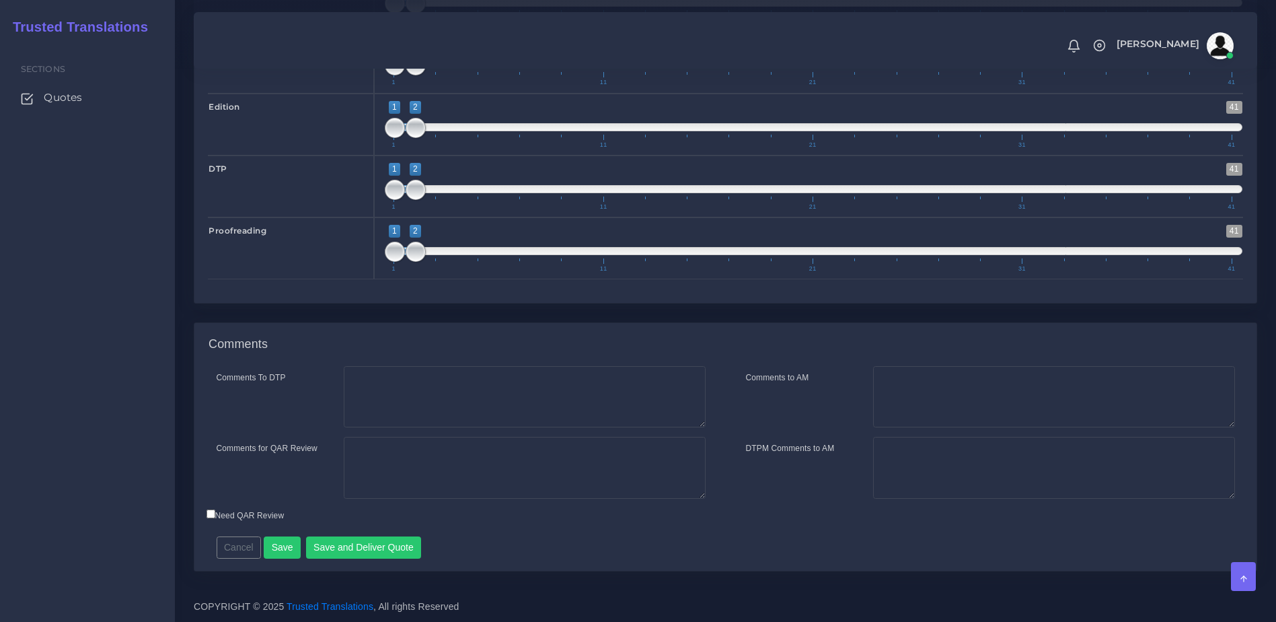
scroll to position [2343, 0]
click at [388, 550] on button "Save and Deliver Quote" at bounding box center [364, 547] width 116 height 23
click at [351, 290] on div "Step Days Pre DTP 1 41 1 2 1" at bounding box center [726, 80] width 1039 height 422
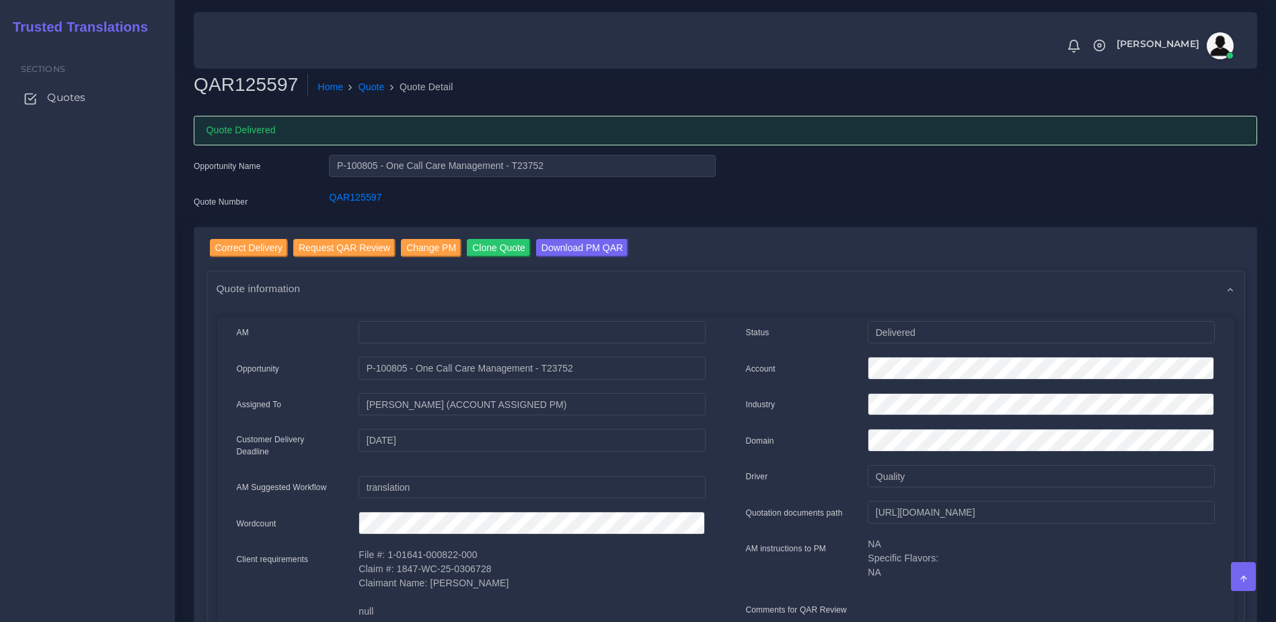
click at [57, 102] on span "Quotes" at bounding box center [66, 97] width 38 height 15
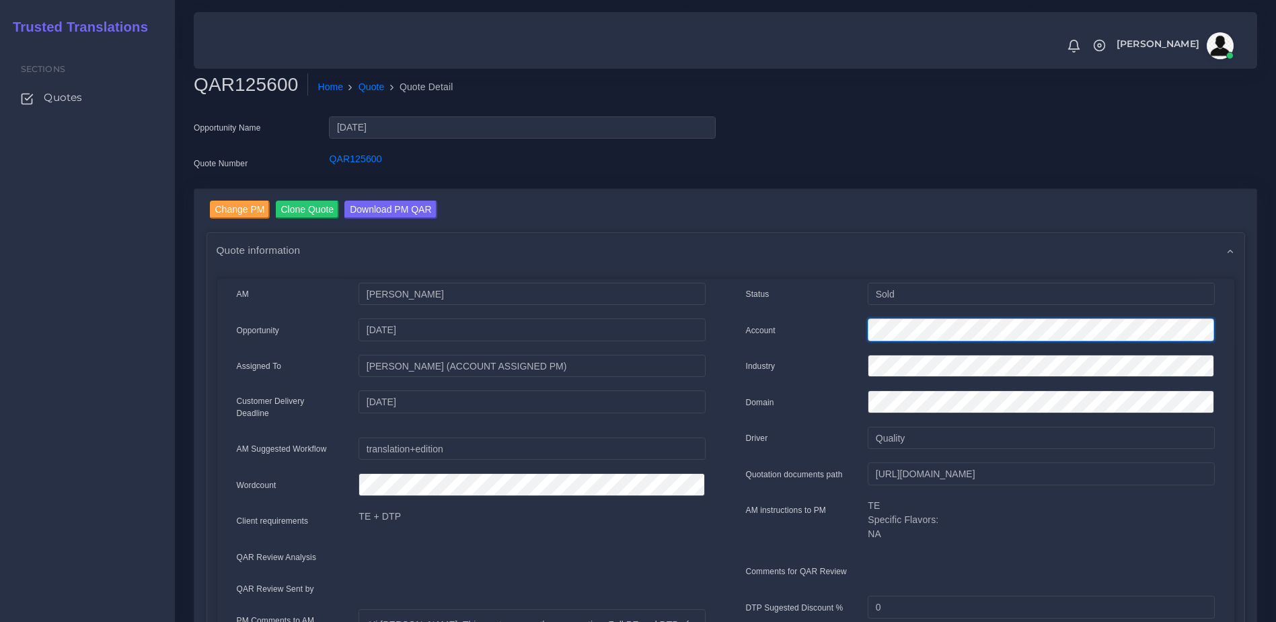
click at [730, 299] on div "Status Sold Account Industry Domain 0" at bounding box center [980, 602] width 509 height 638
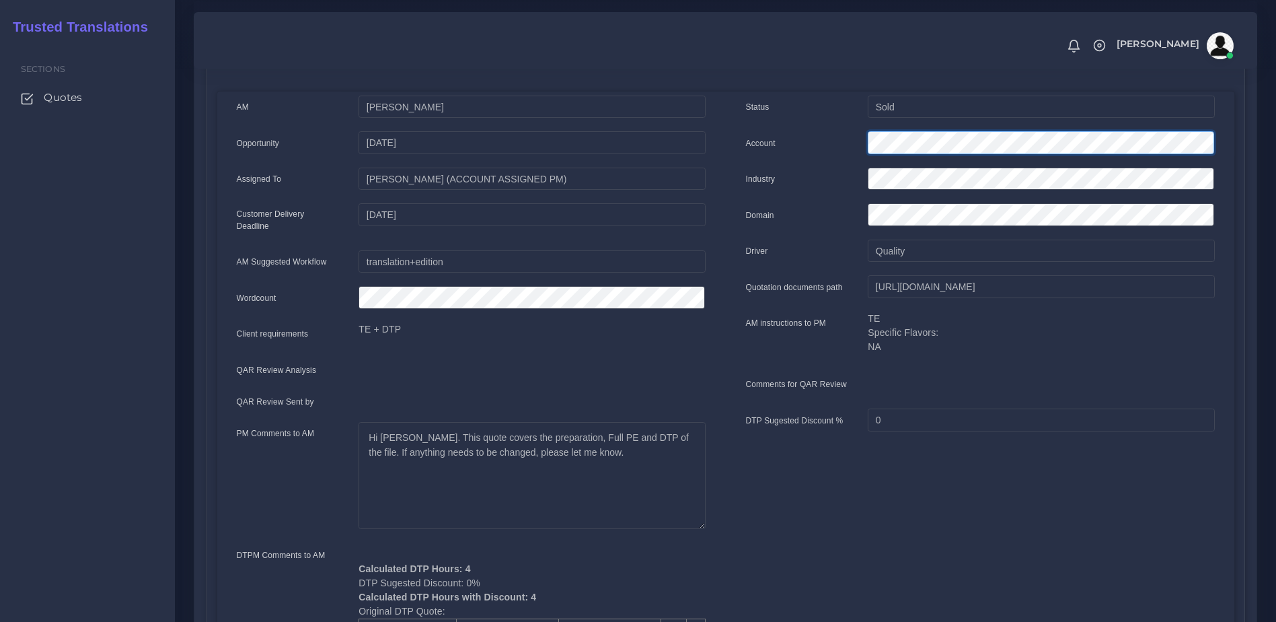
scroll to position [431, 0]
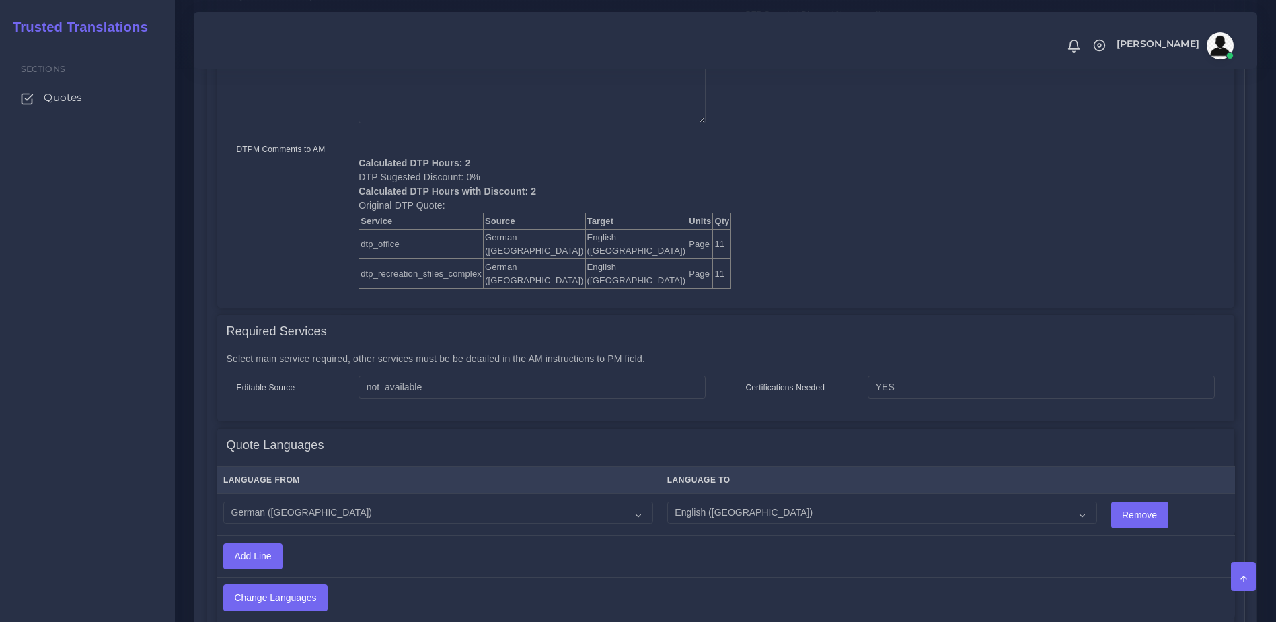
scroll to position [583, 0]
